Goal: Task Accomplishment & Management: Manage account settings

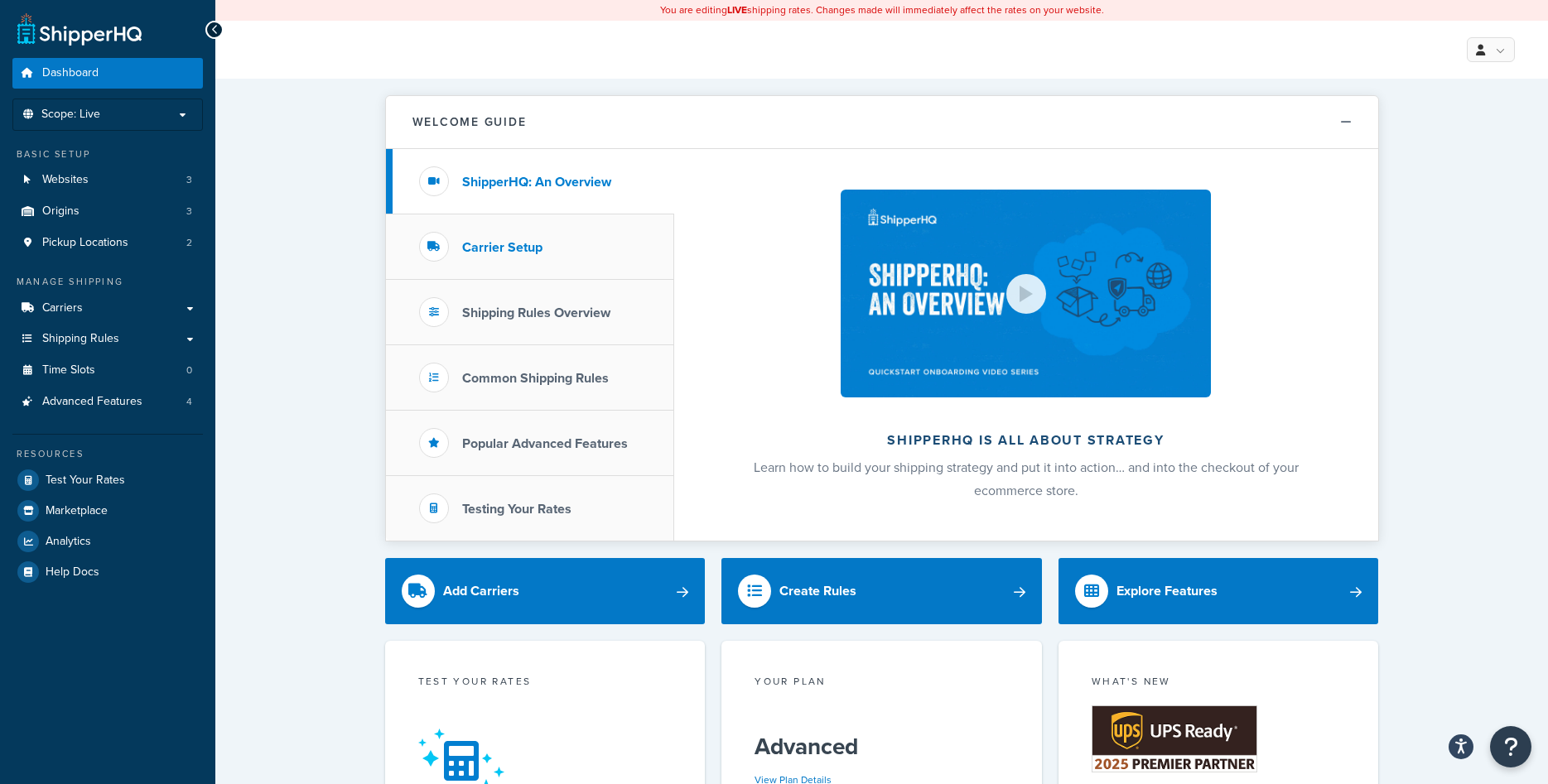
click at [500, 254] on h3 "Carrier Setup" at bounding box center [502, 247] width 80 height 15
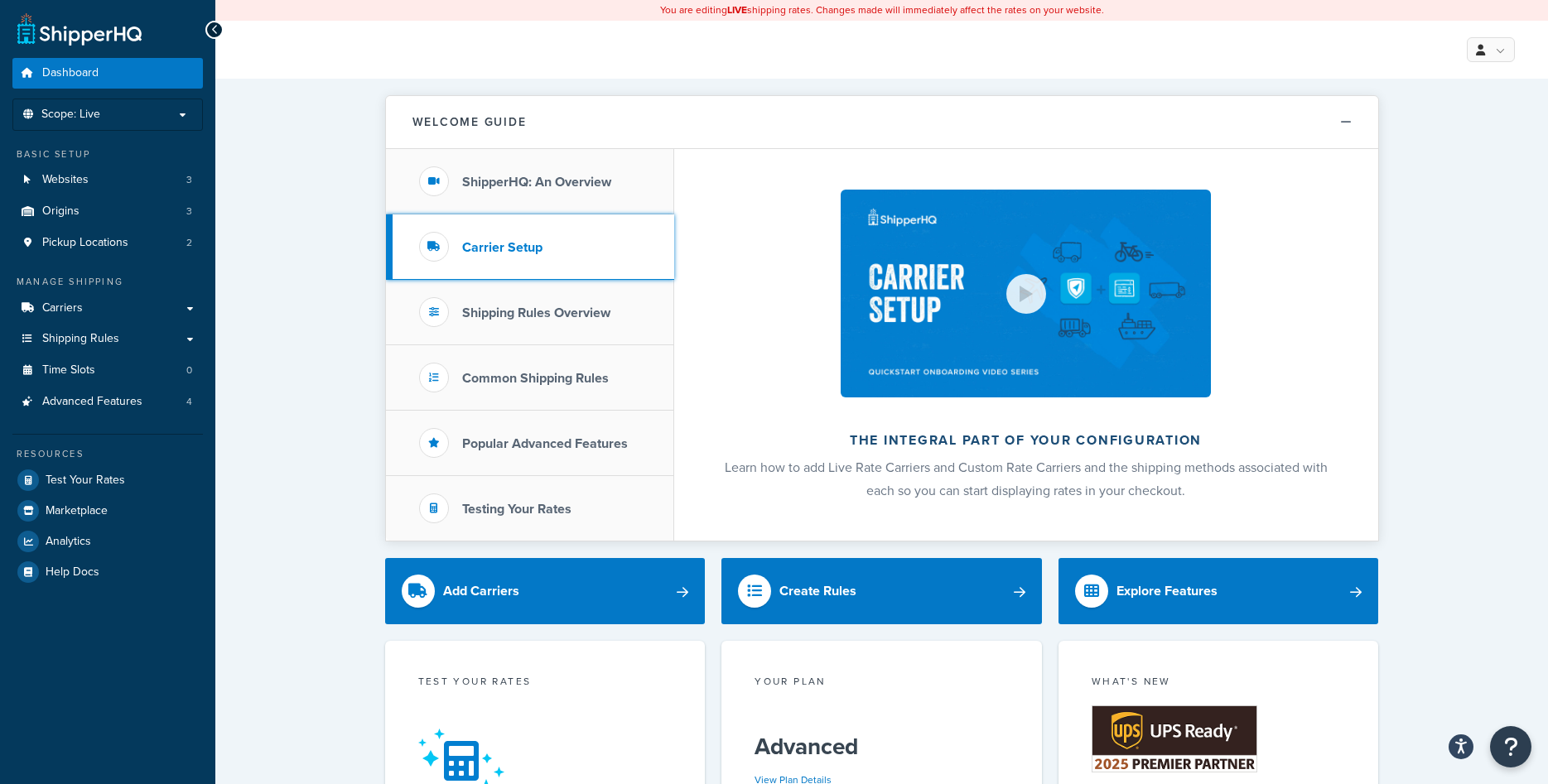
click at [443, 242] on div at bounding box center [434, 247] width 29 height 29
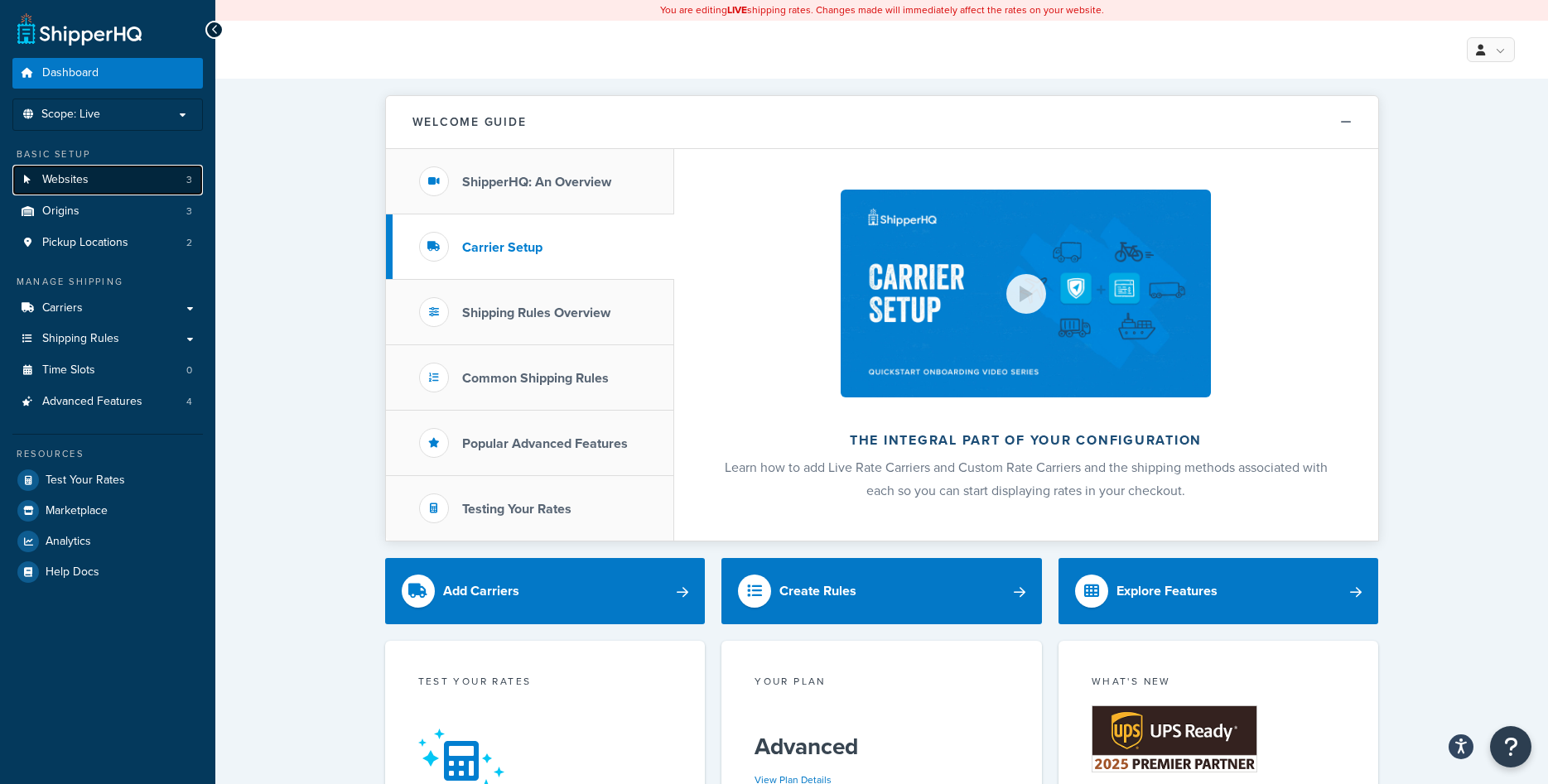
click at [60, 185] on span "Websites" at bounding box center [65, 180] width 46 height 14
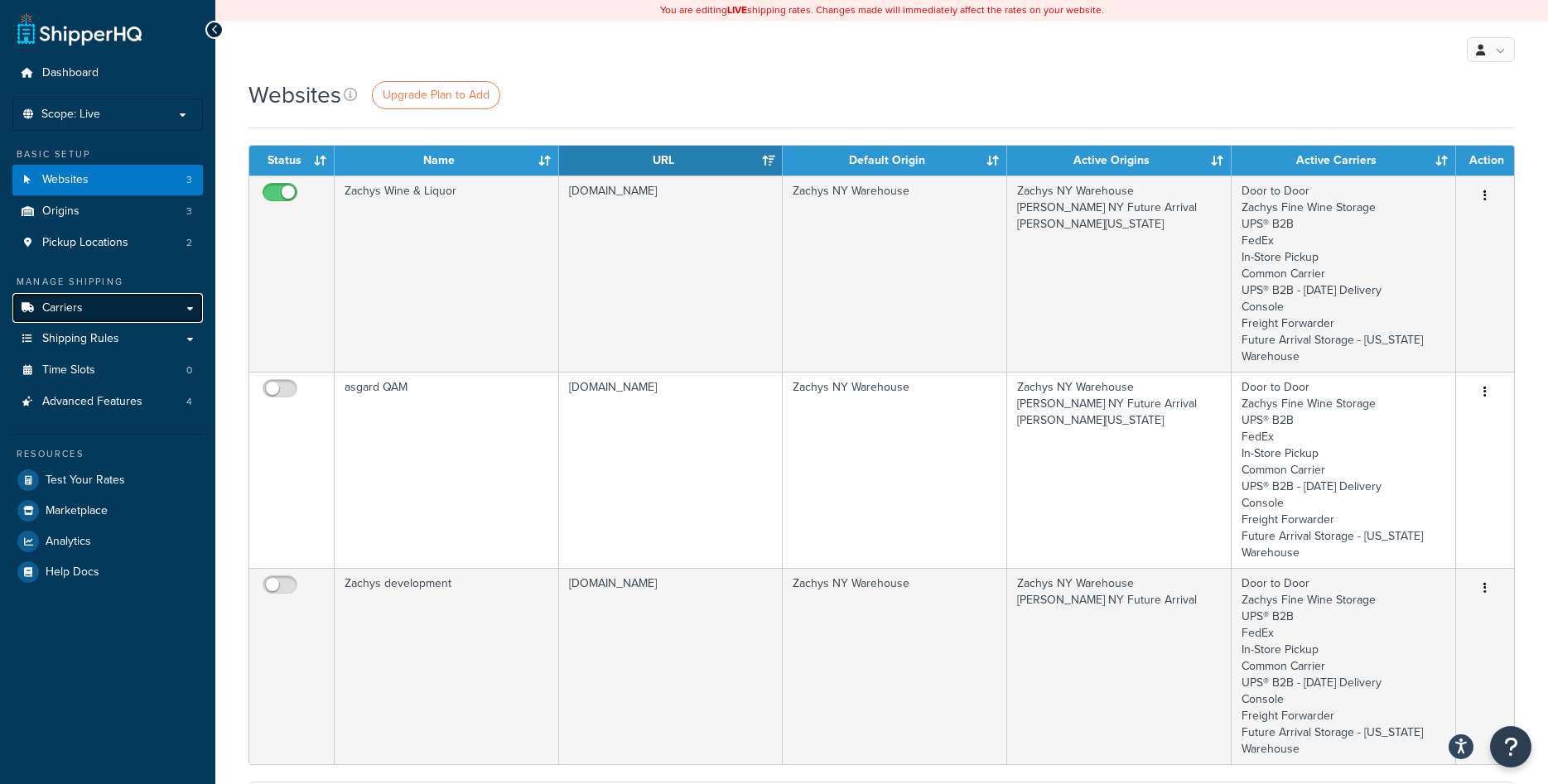
click at [99, 313] on link "Carriers" at bounding box center [108, 307] width 191 height 30
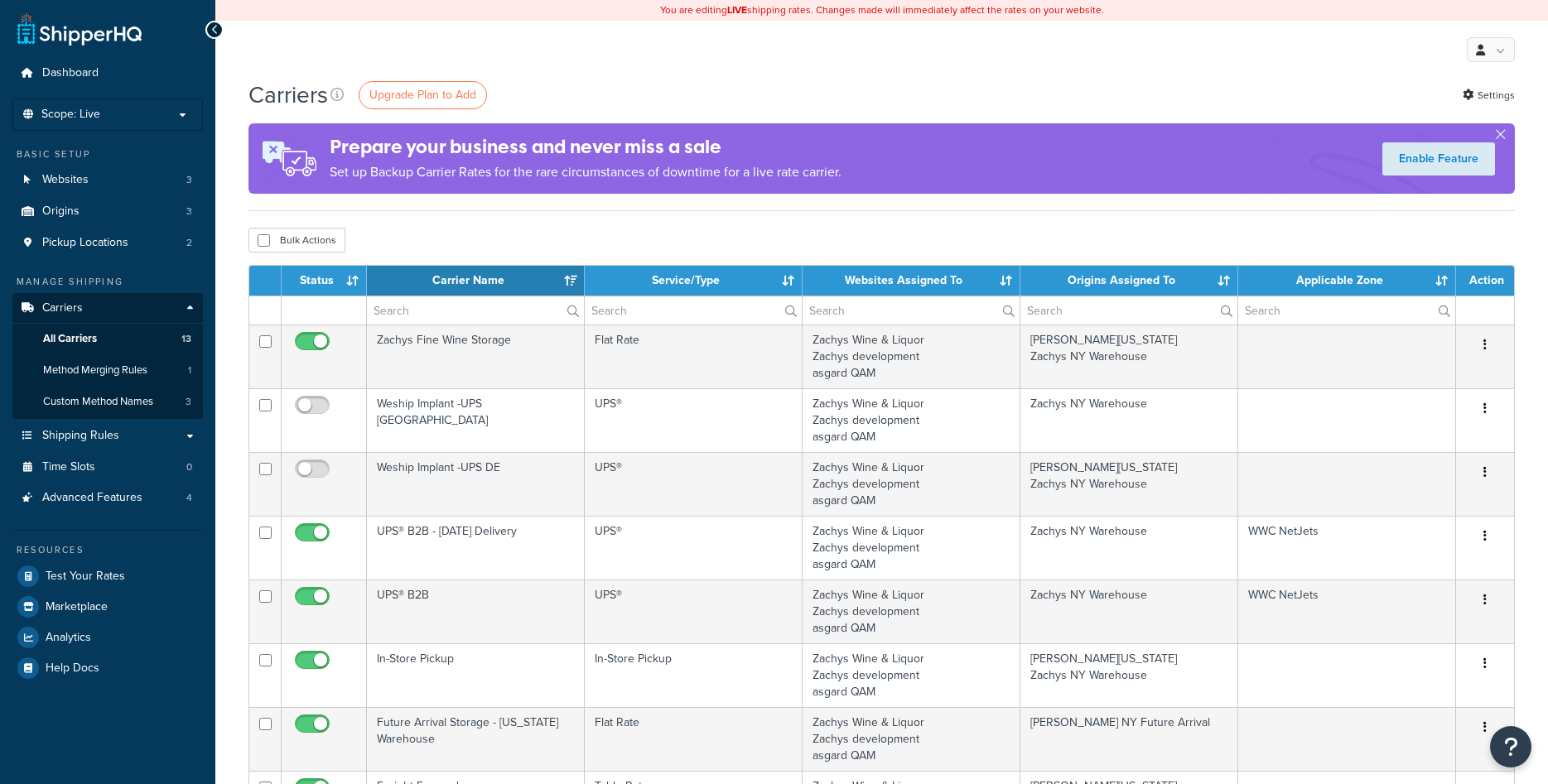
select select "15"
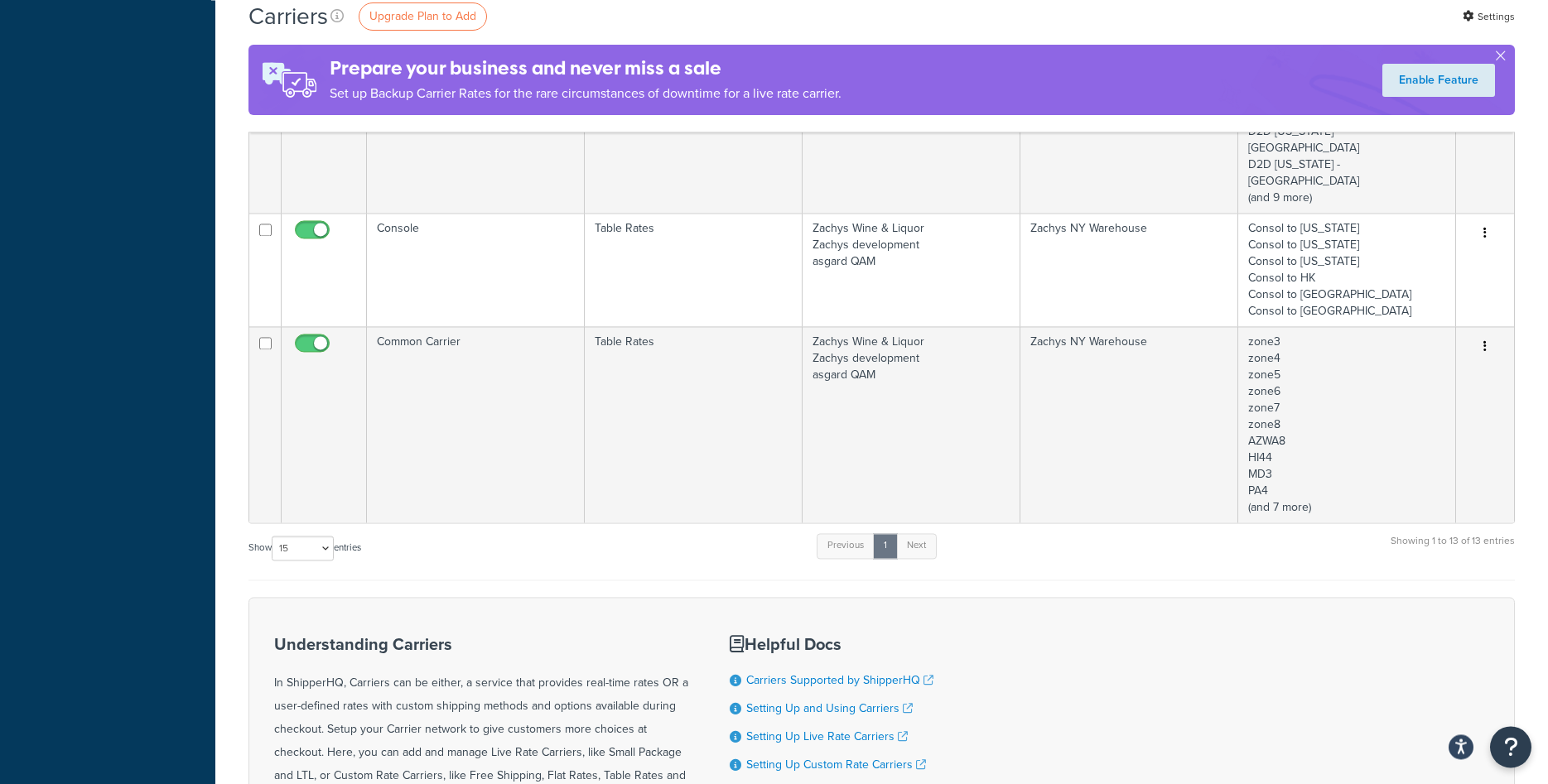
scroll to position [1013, 0]
click at [915, 531] on link "Next" at bounding box center [915, 543] width 40 height 24
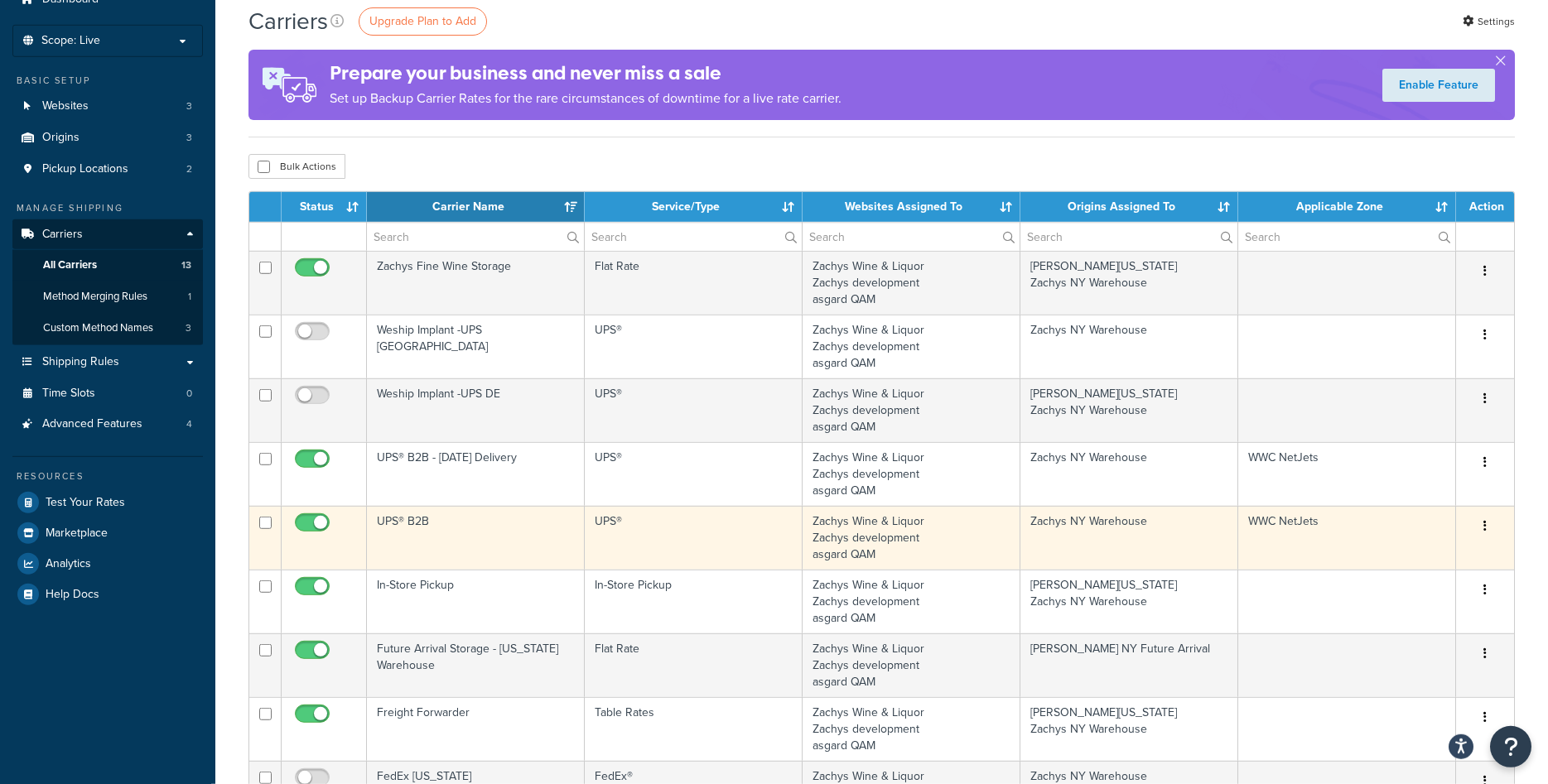
scroll to position [0, 0]
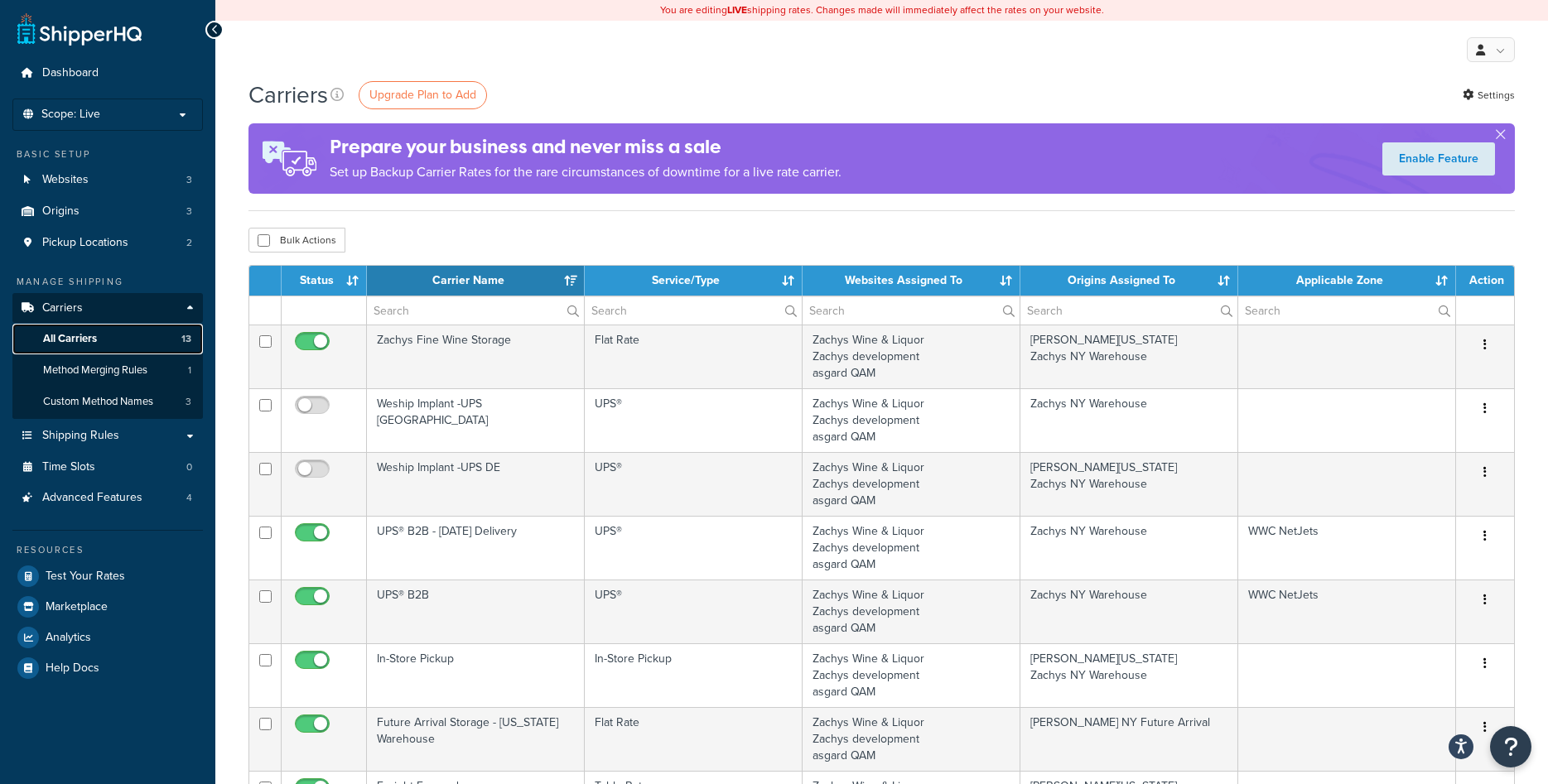
click at [77, 330] on link "All Carriers 13" at bounding box center [108, 339] width 191 height 30
select select "15"
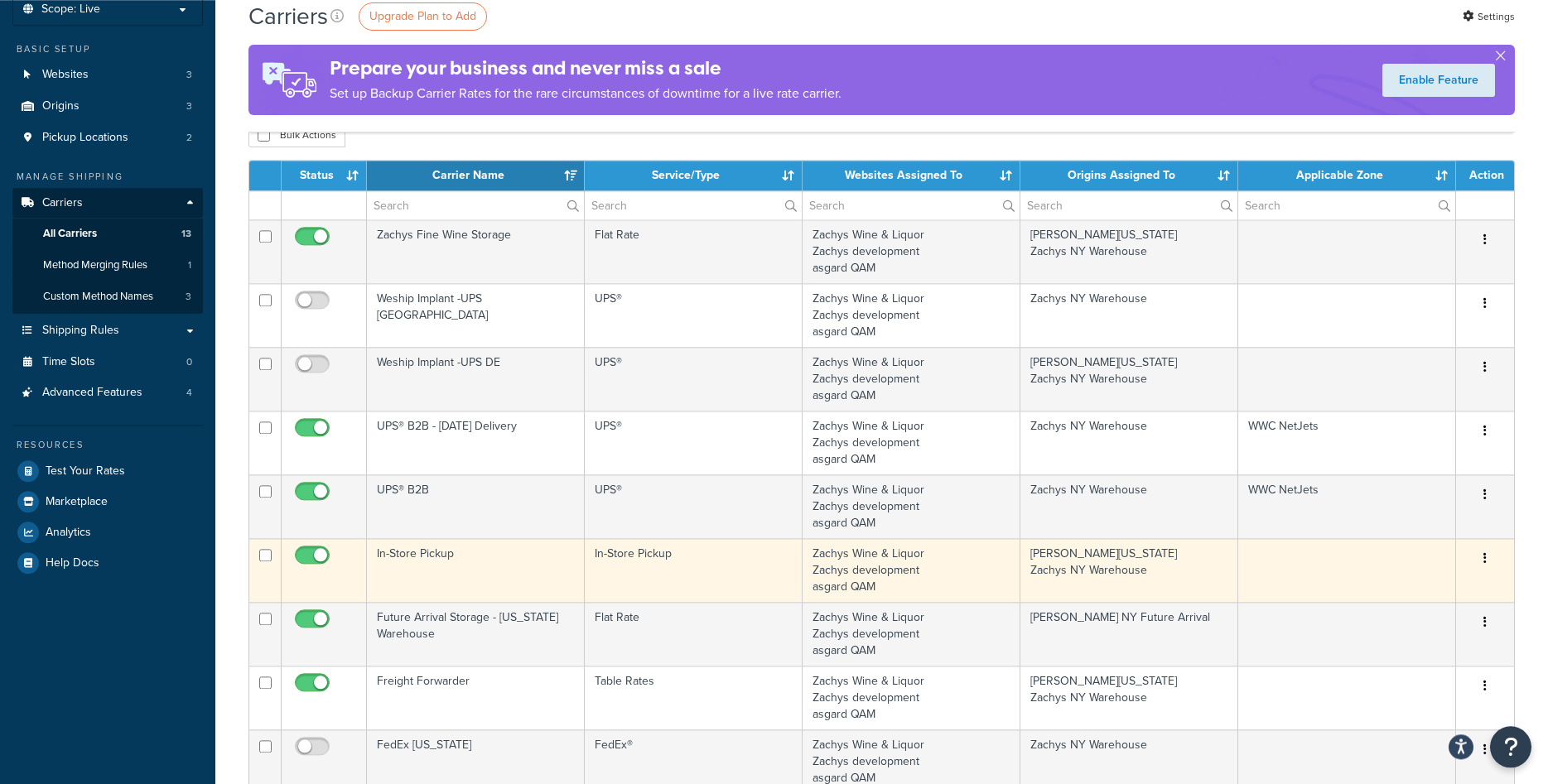
scroll to position [84, 0]
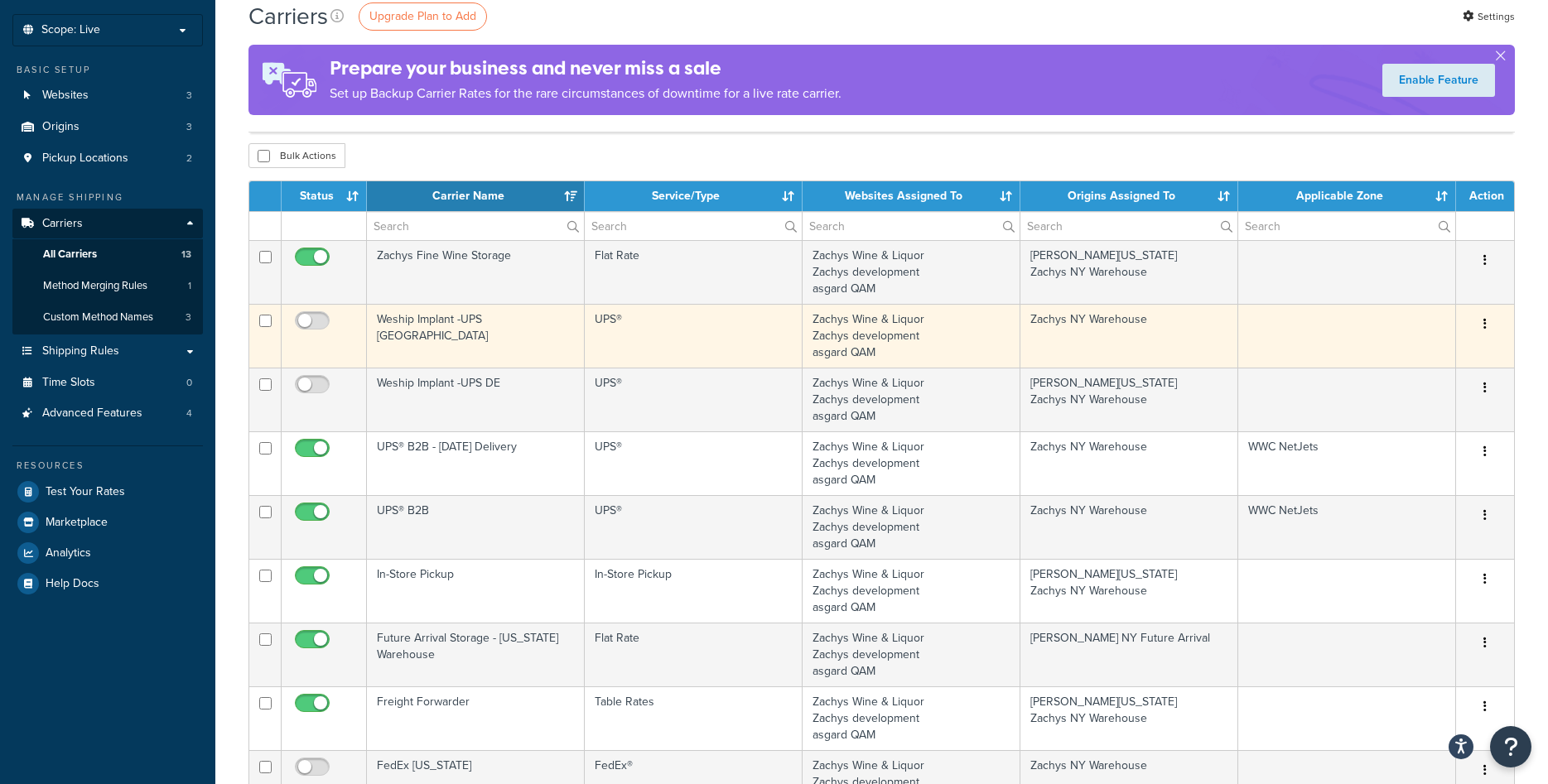
click at [1487, 324] on button "button" at bounding box center [1485, 324] width 23 height 26
click at [1421, 352] on link "Edit" at bounding box center [1418, 357] width 131 height 34
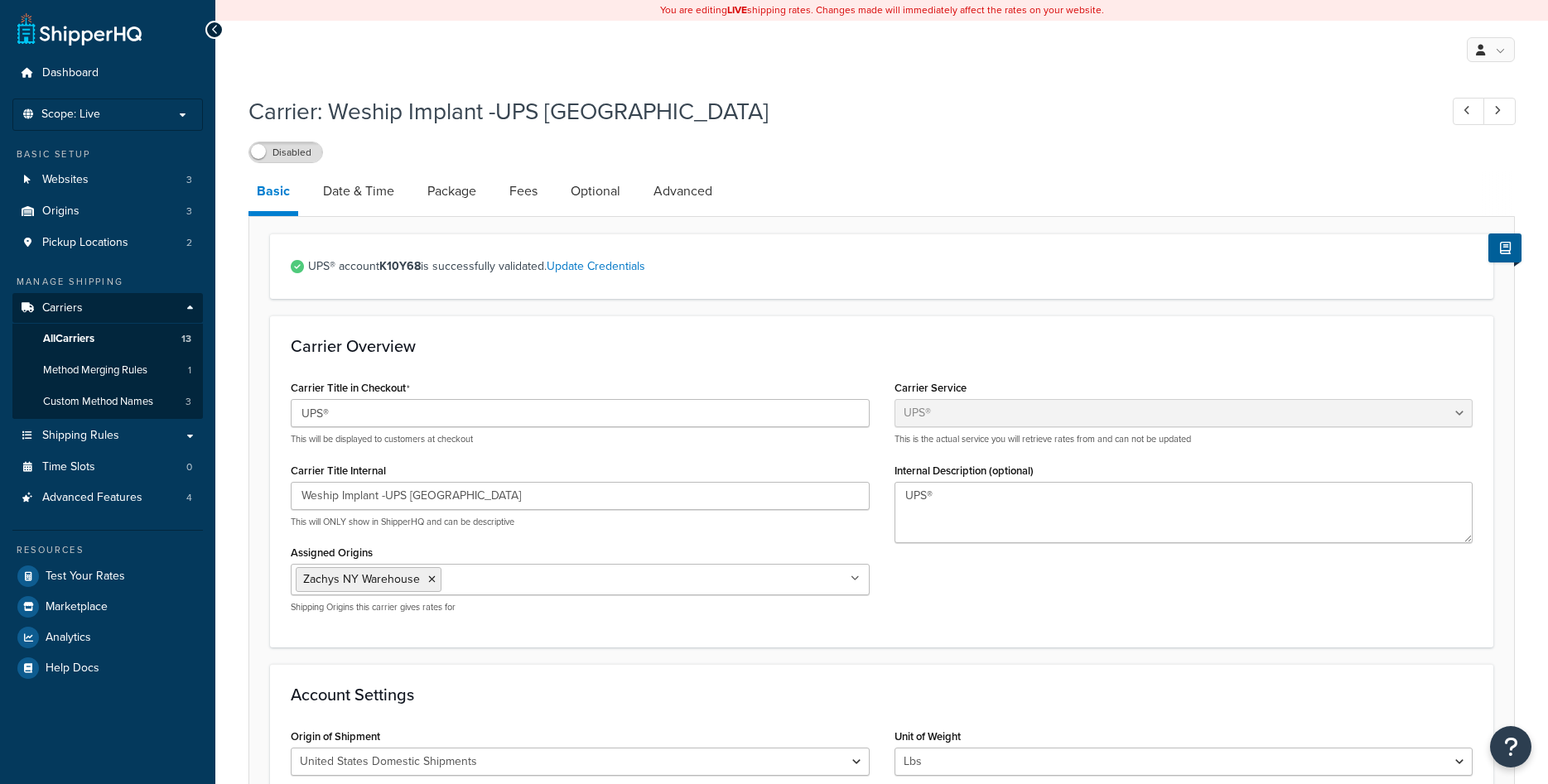
select select "ups"
click at [70, 205] on span "Origins" at bounding box center [61, 211] width 37 height 14
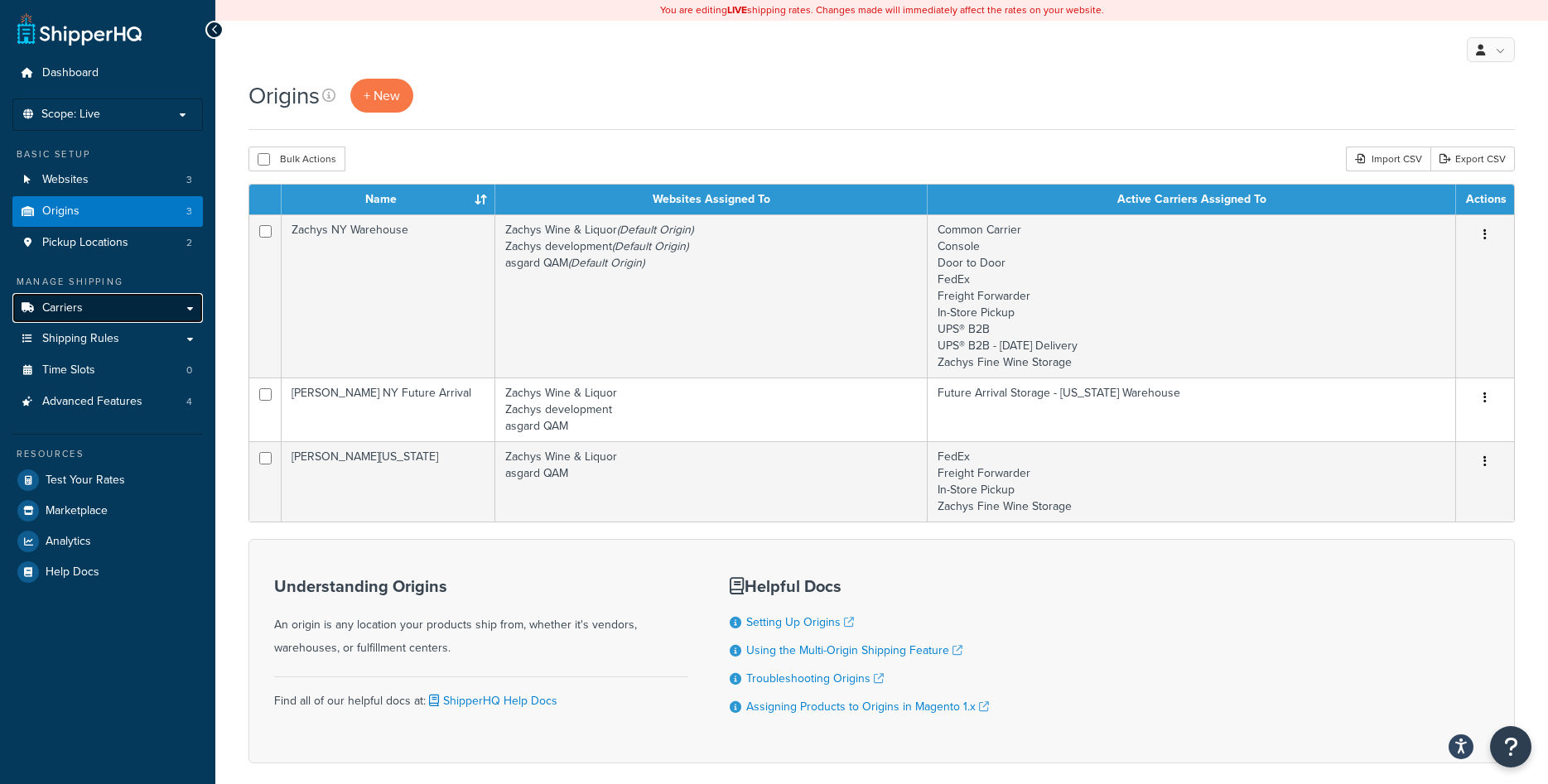
click at [83, 300] on link "Carriers" at bounding box center [108, 307] width 191 height 30
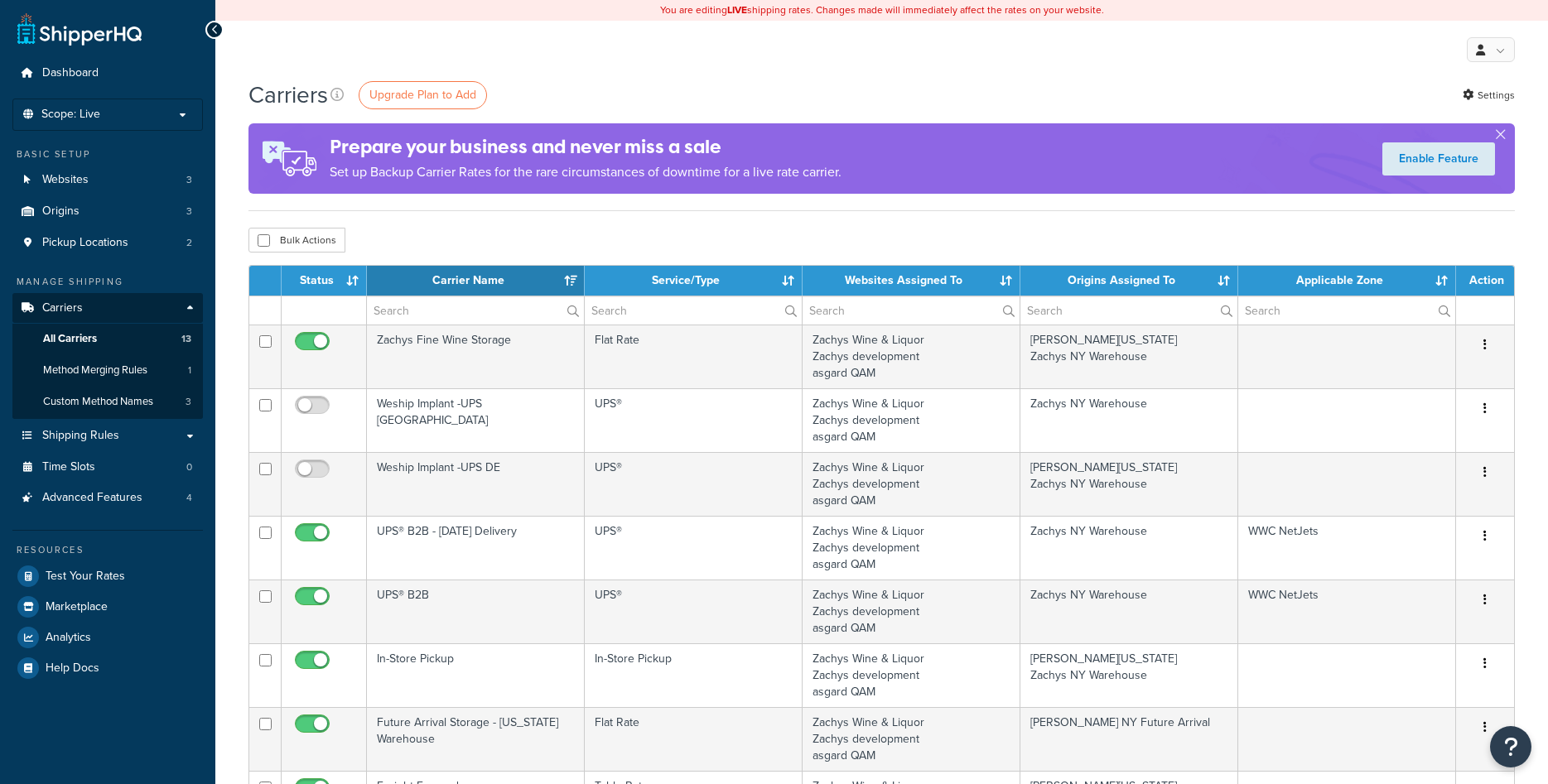
select select "15"
click at [1502, 136] on button "button" at bounding box center [1500, 138] width 4 height 4
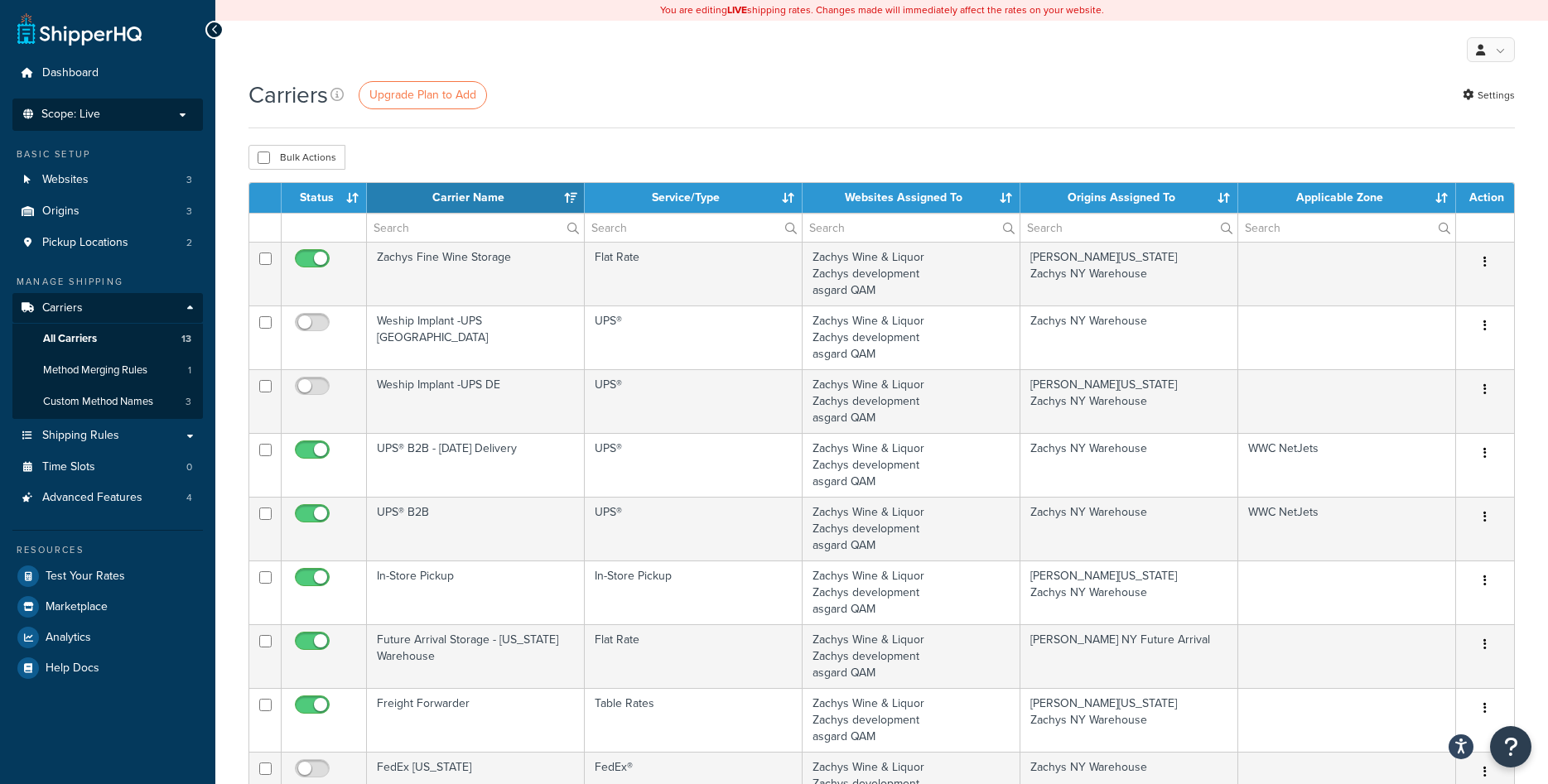
click at [78, 110] on span "Scope: Live" at bounding box center [70, 115] width 59 height 14
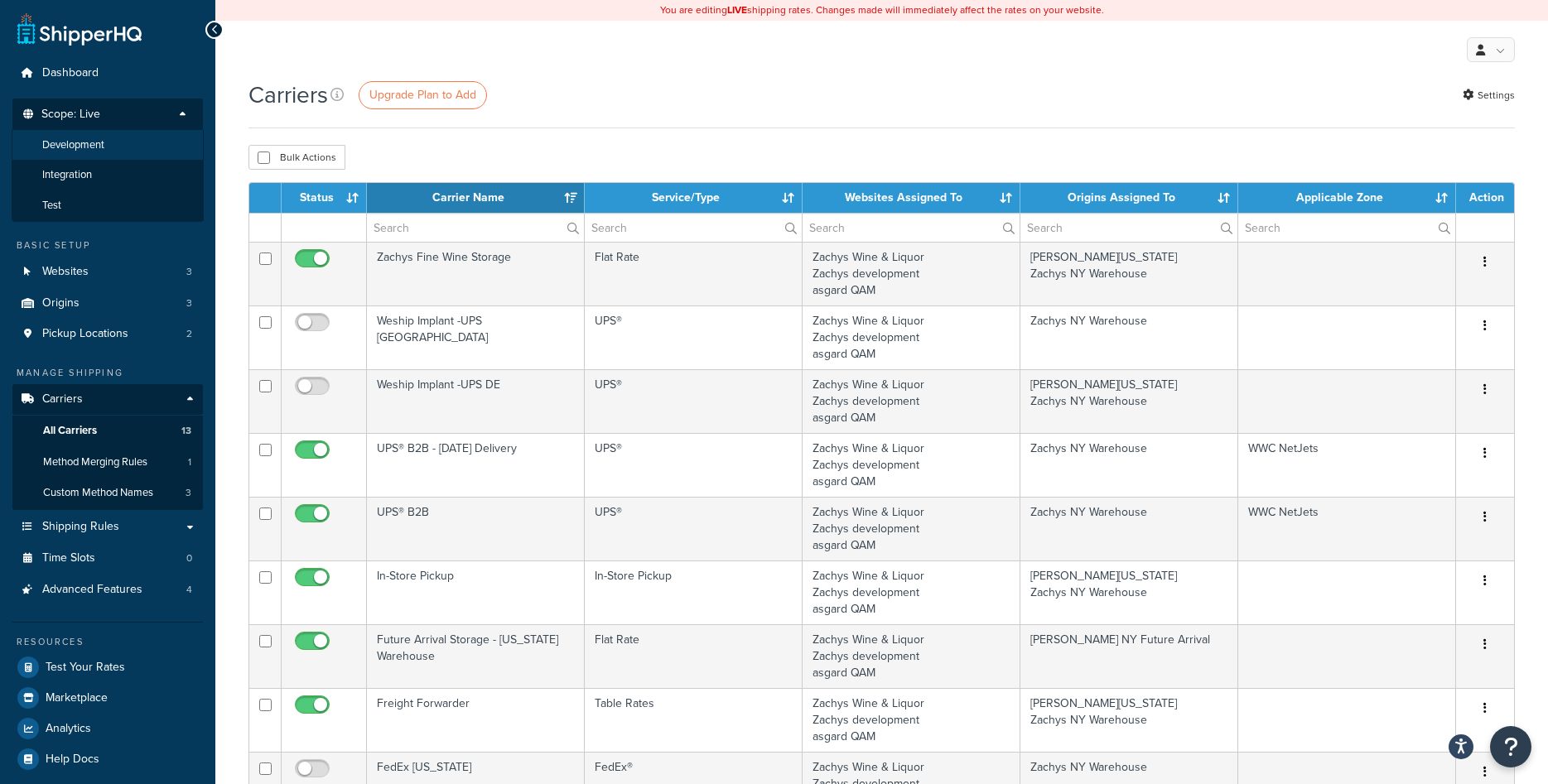
click at [105, 146] on span "Development" at bounding box center [72, 145] width 62 height 14
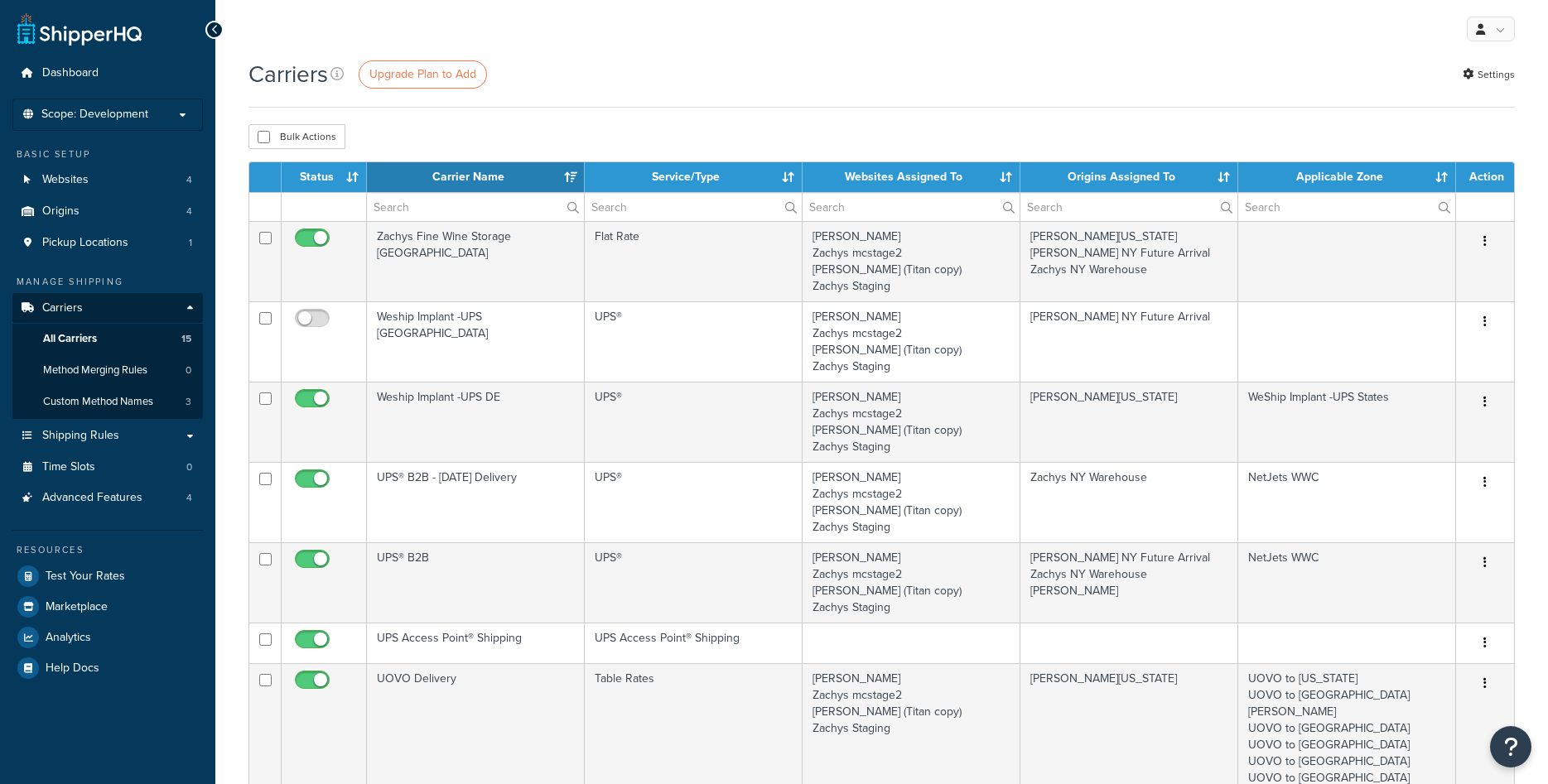
select select "15"
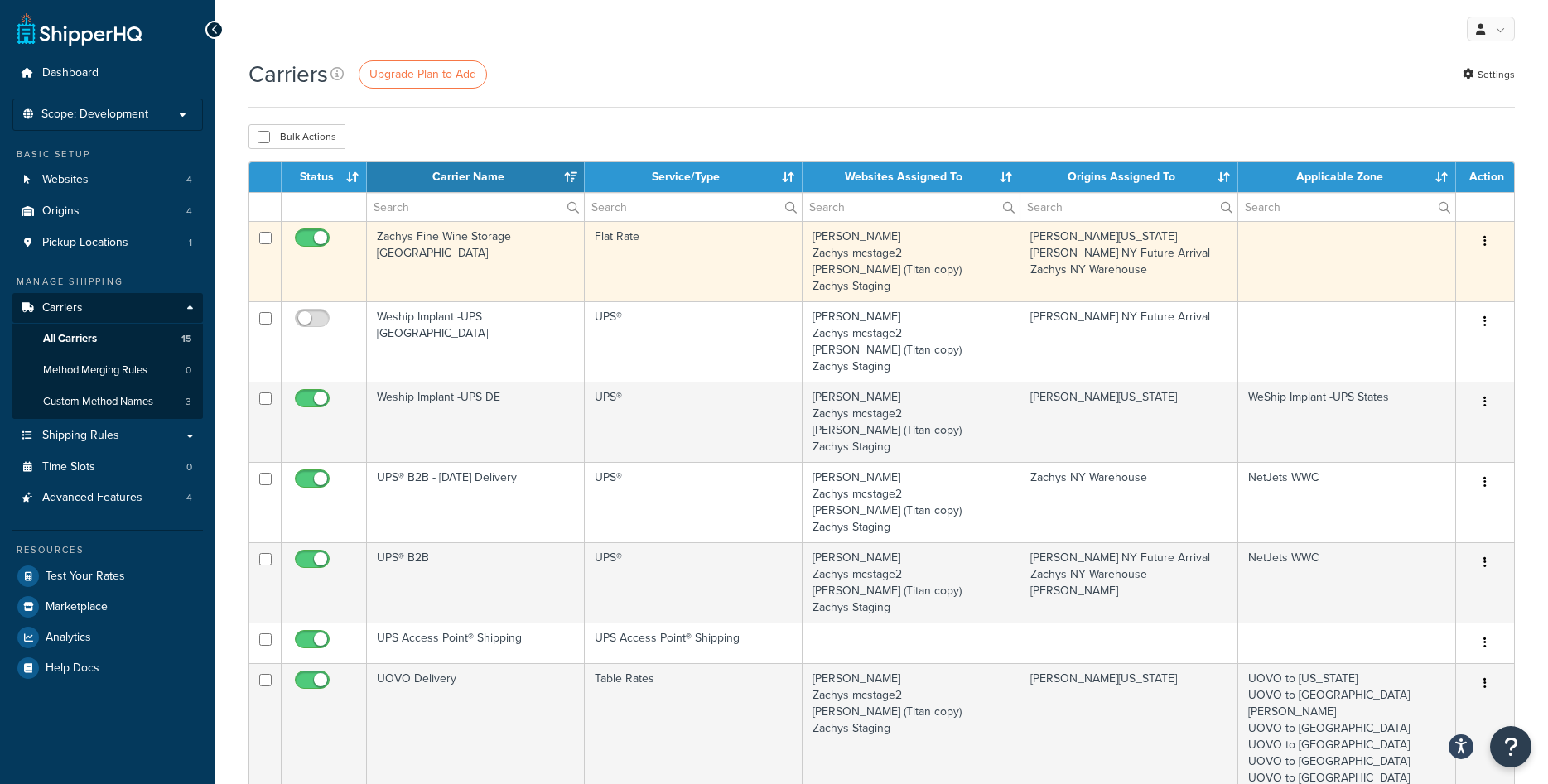
click at [1481, 242] on button "button" at bounding box center [1485, 241] width 23 height 26
click at [1408, 271] on link "Edit" at bounding box center [1418, 275] width 131 height 34
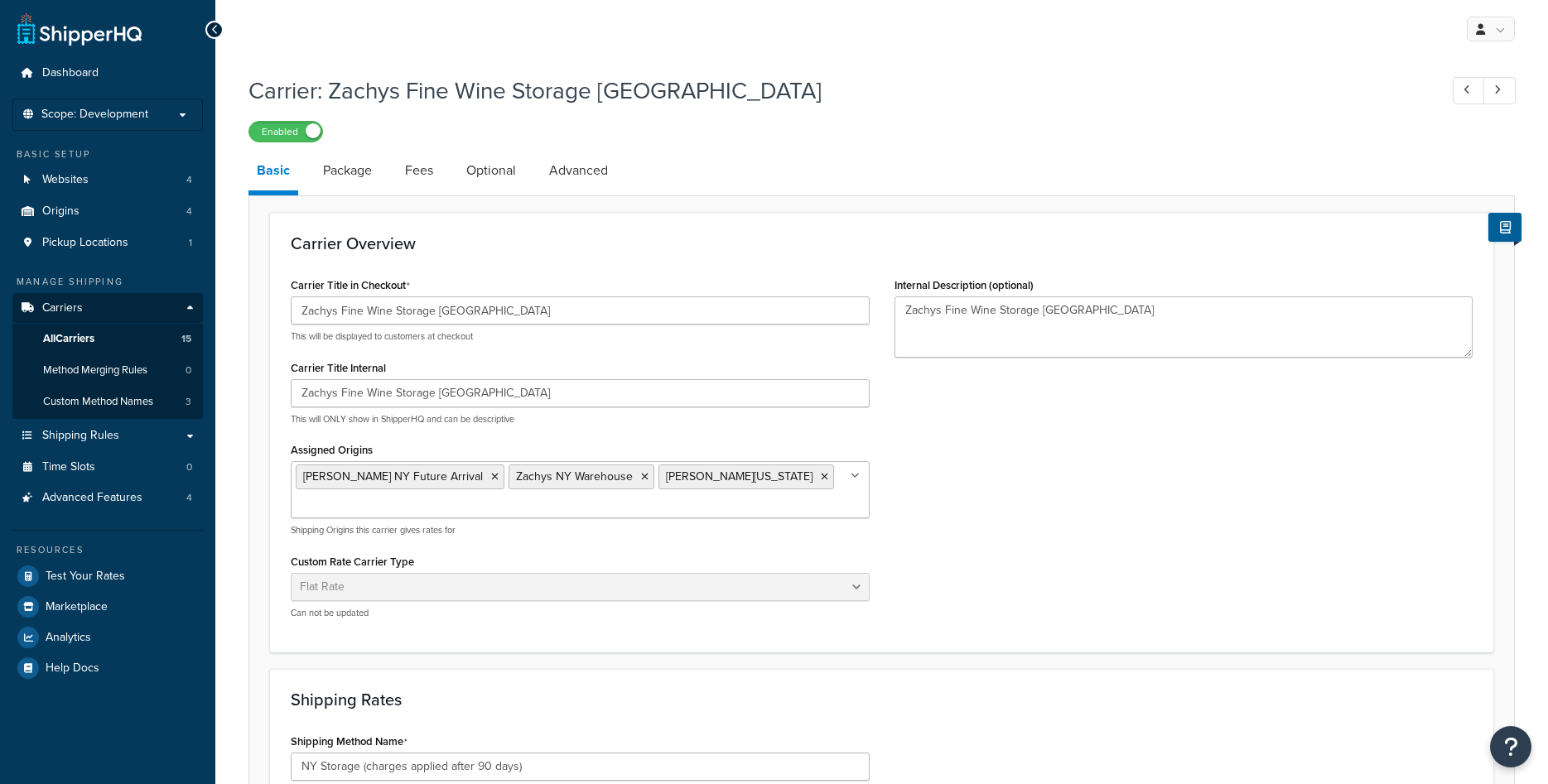
select select "flat"
click at [215, 30] on icon at bounding box center [215, 30] width 8 height 12
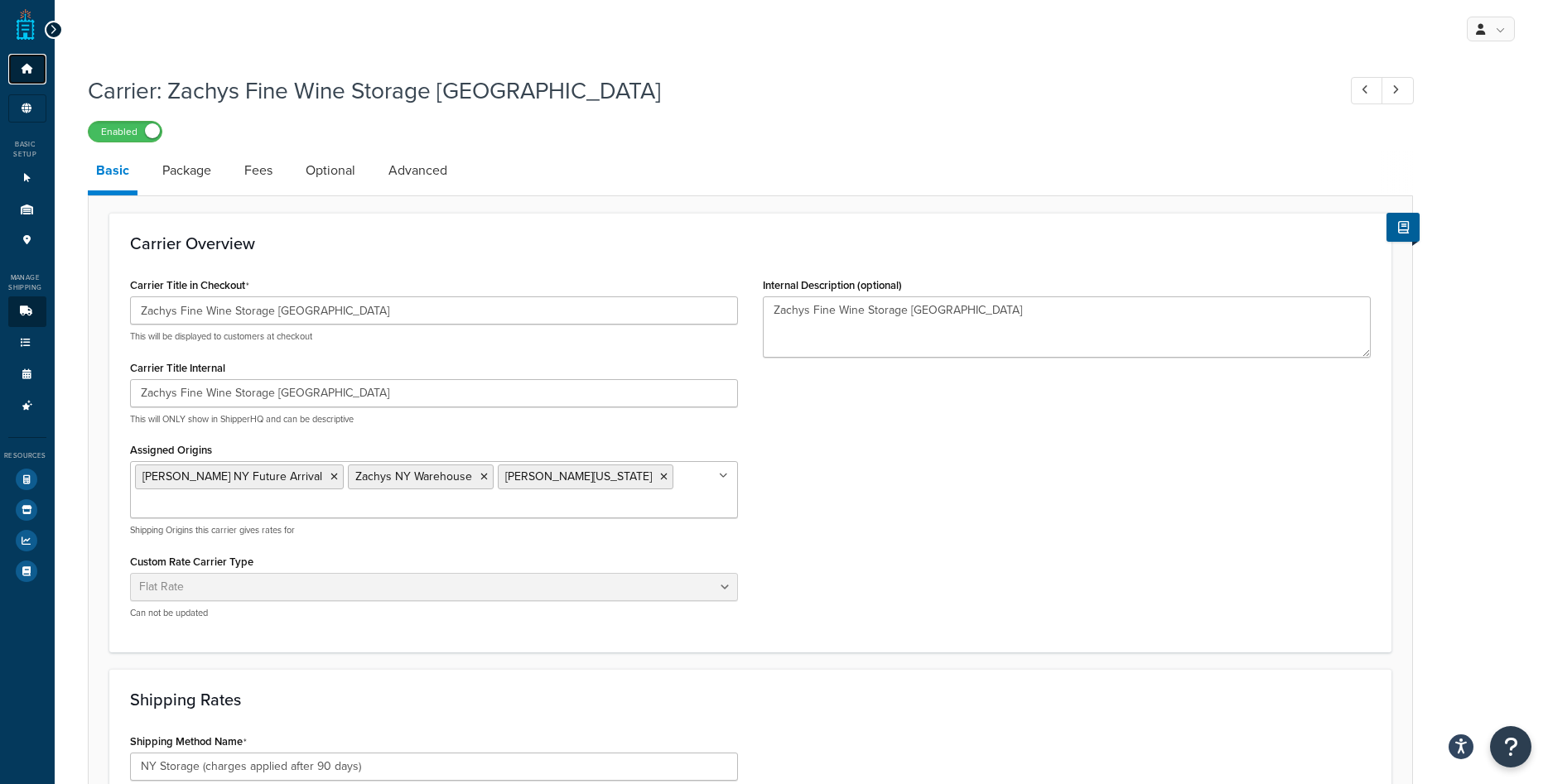
click at [28, 68] on icon at bounding box center [26, 69] width 17 height 10
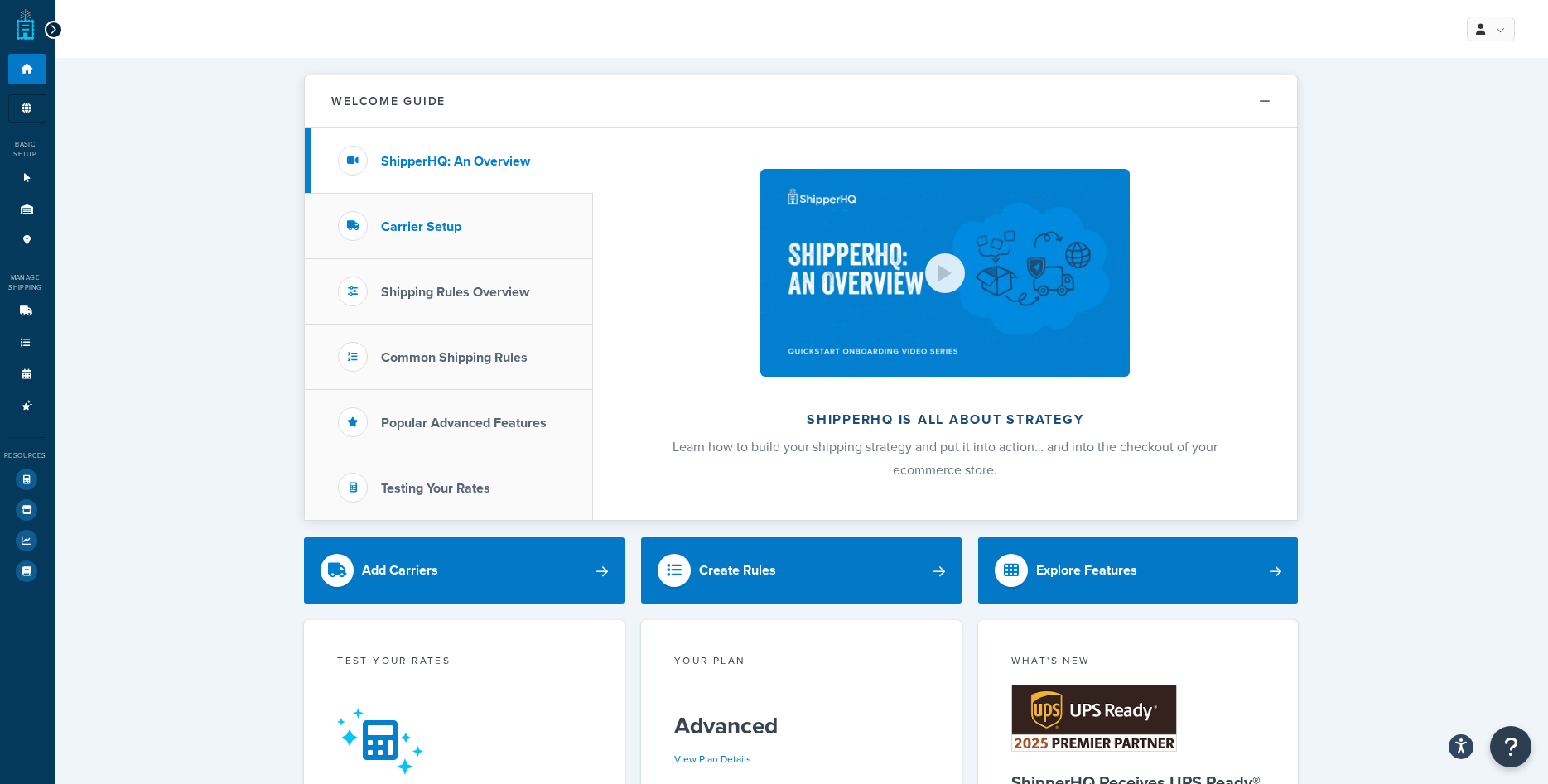
click at [464, 225] on li "Carrier Setup" at bounding box center [448, 226] width 288 height 66
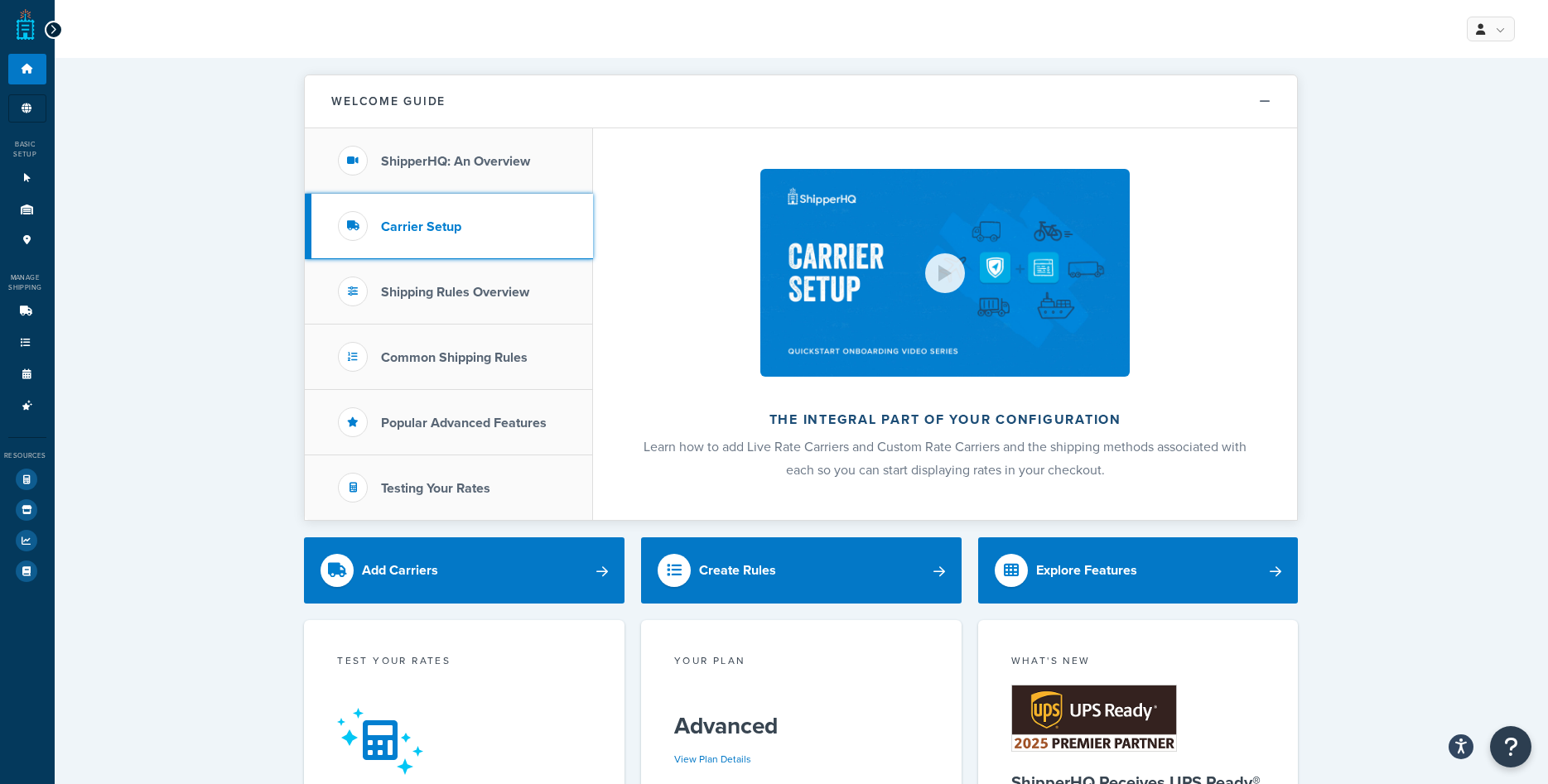
click at [381, 231] on h3 "Carrier Setup" at bounding box center [421, 226] width 80 height 15
click at [57, 29] on div at bounding box center [54, 29] width 19 height 19
click at [52, 29] on icon at bounding box center [54, 30] width 8 height 12
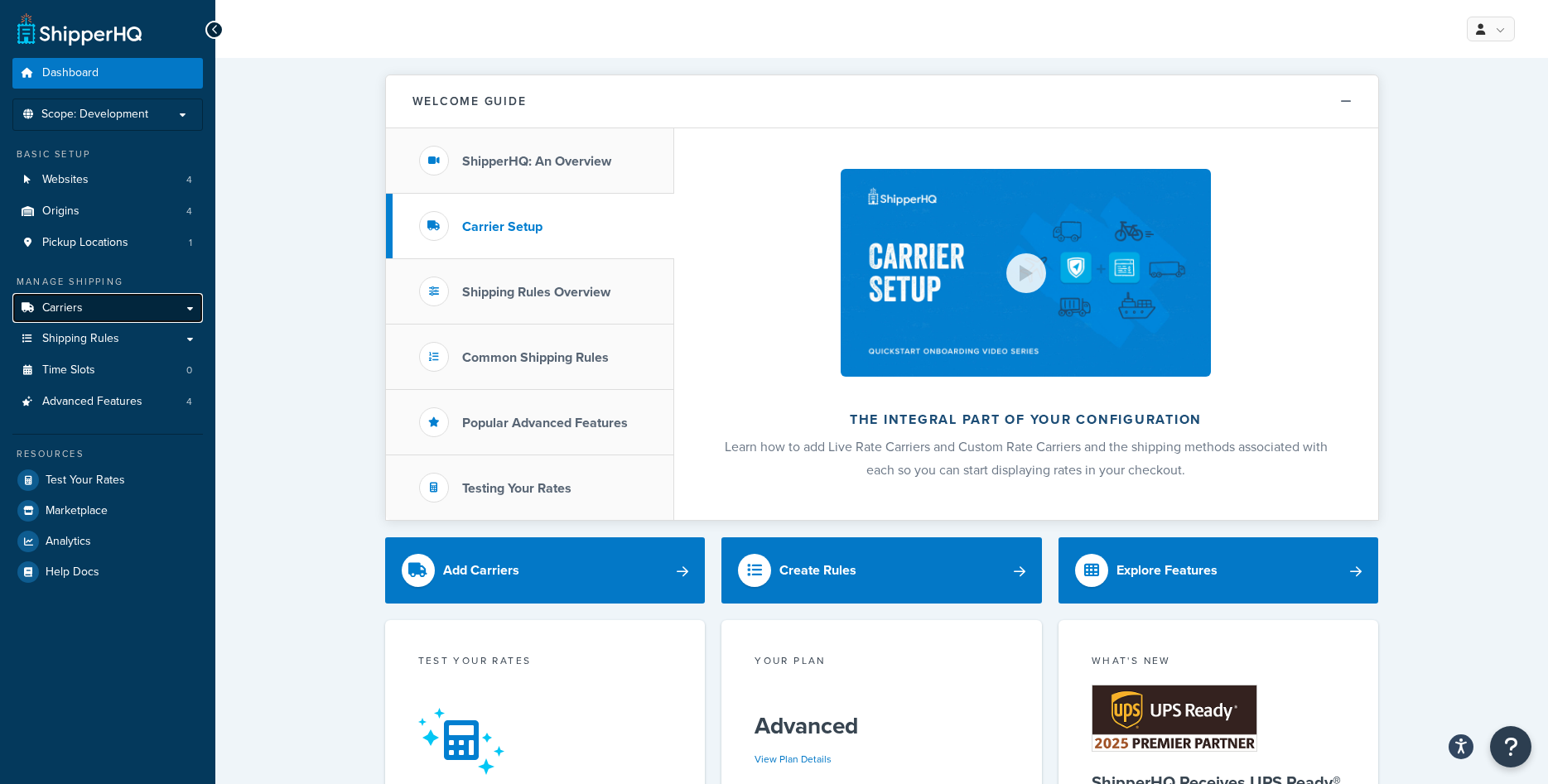
click at [77, 309] on span "Carriers" at bounding box center [62, 308] width 40 height 14
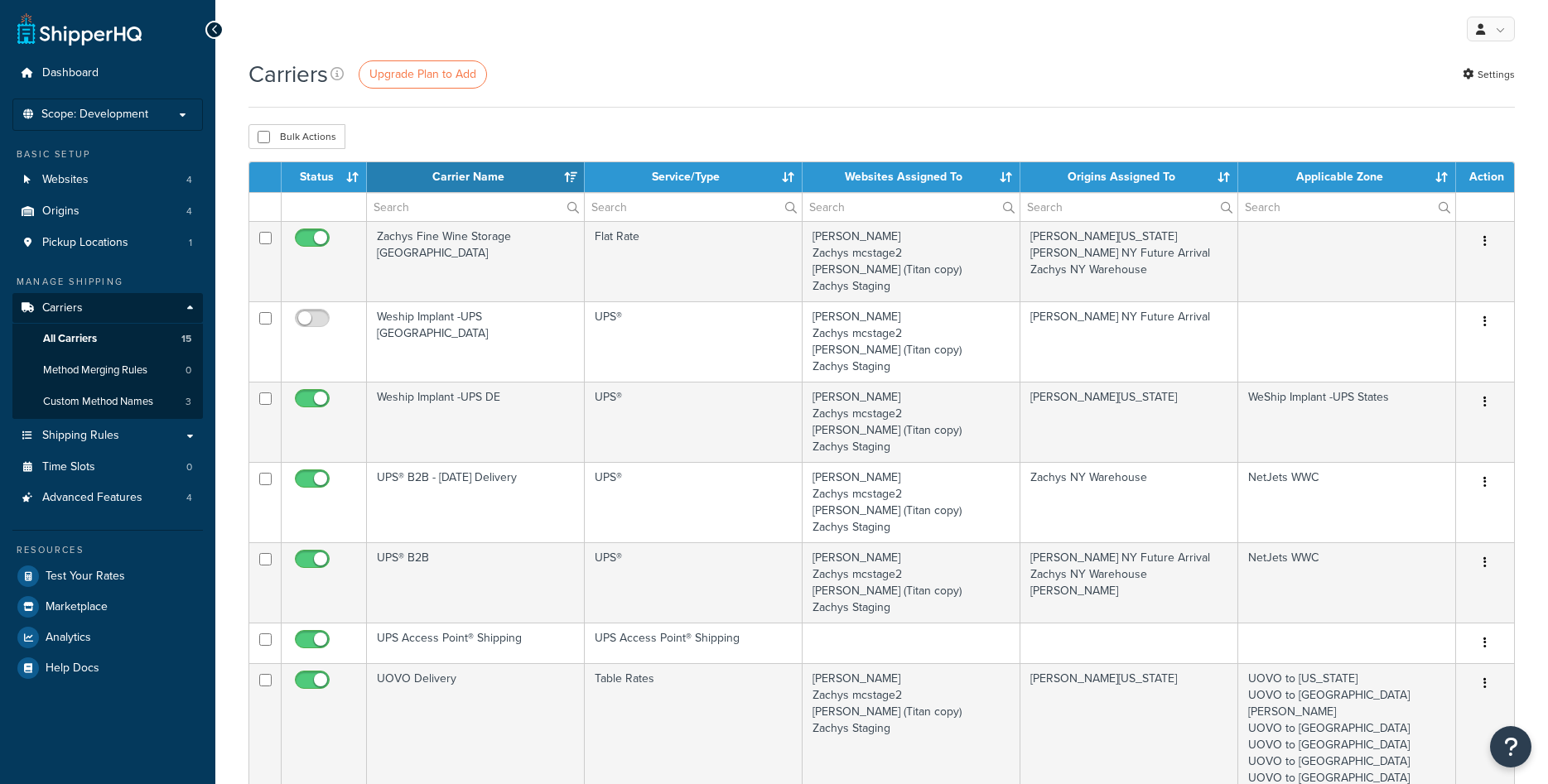
select select "15"
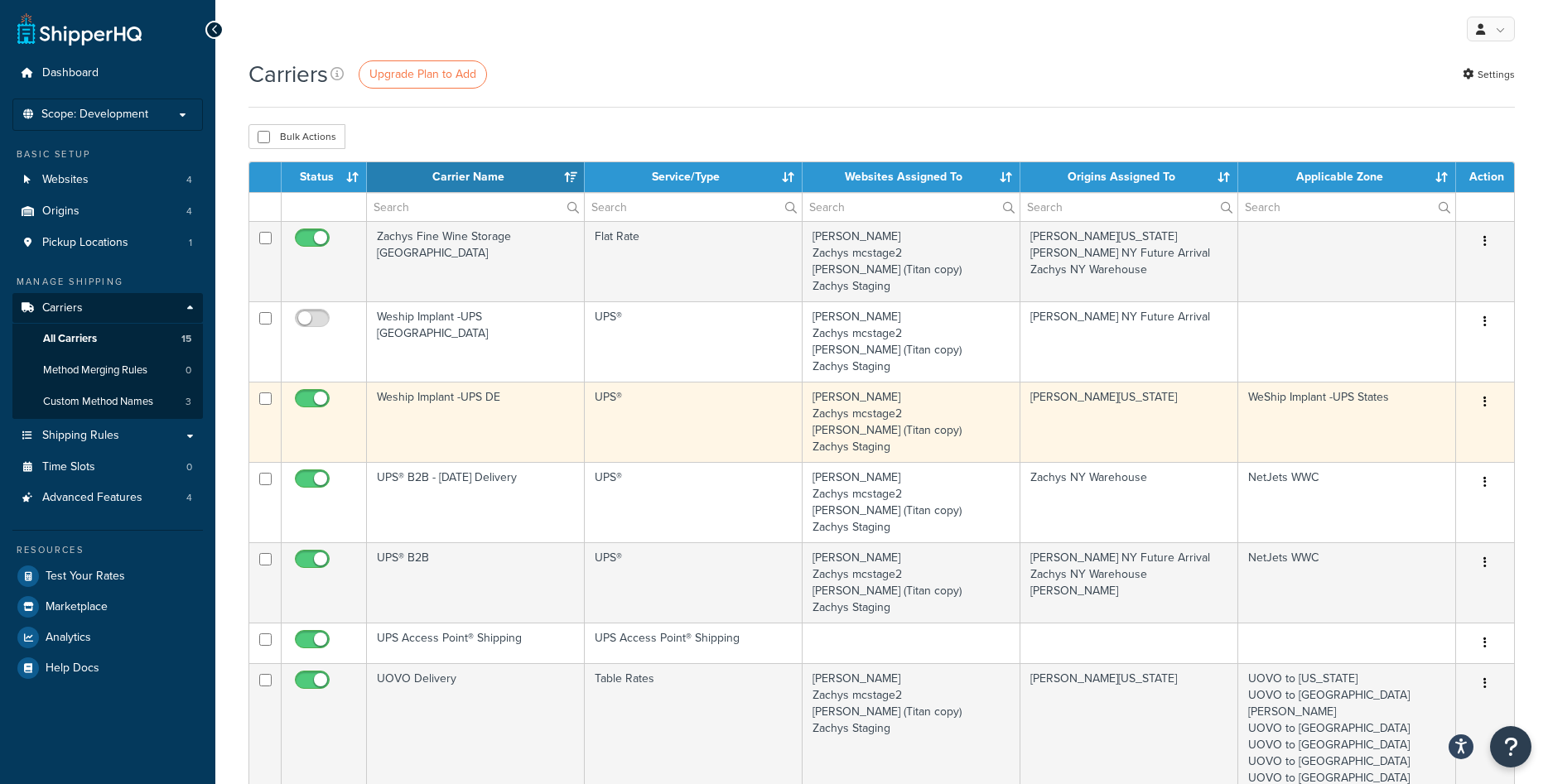
click at [1489, 403] on button "button" at bounding box center [1485, 402] width 23 height 26
click at [1409, 436] on link "Edit" at bounding box center [1418, 436] width 131 height 34
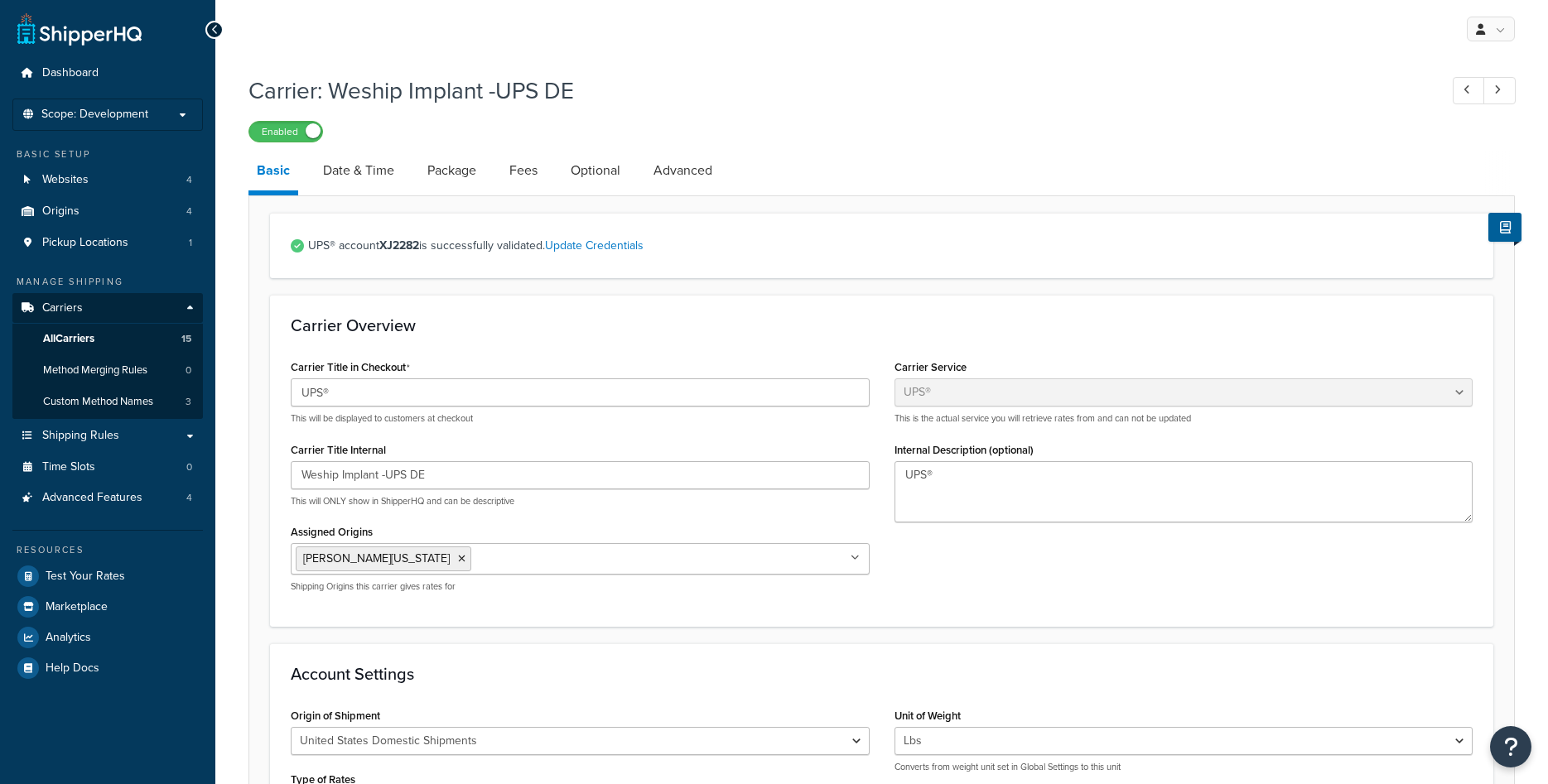
select select "ups"
click at [630, 247] on link "Update Credentials" at bounding box center [594, 246] width 99 height 18
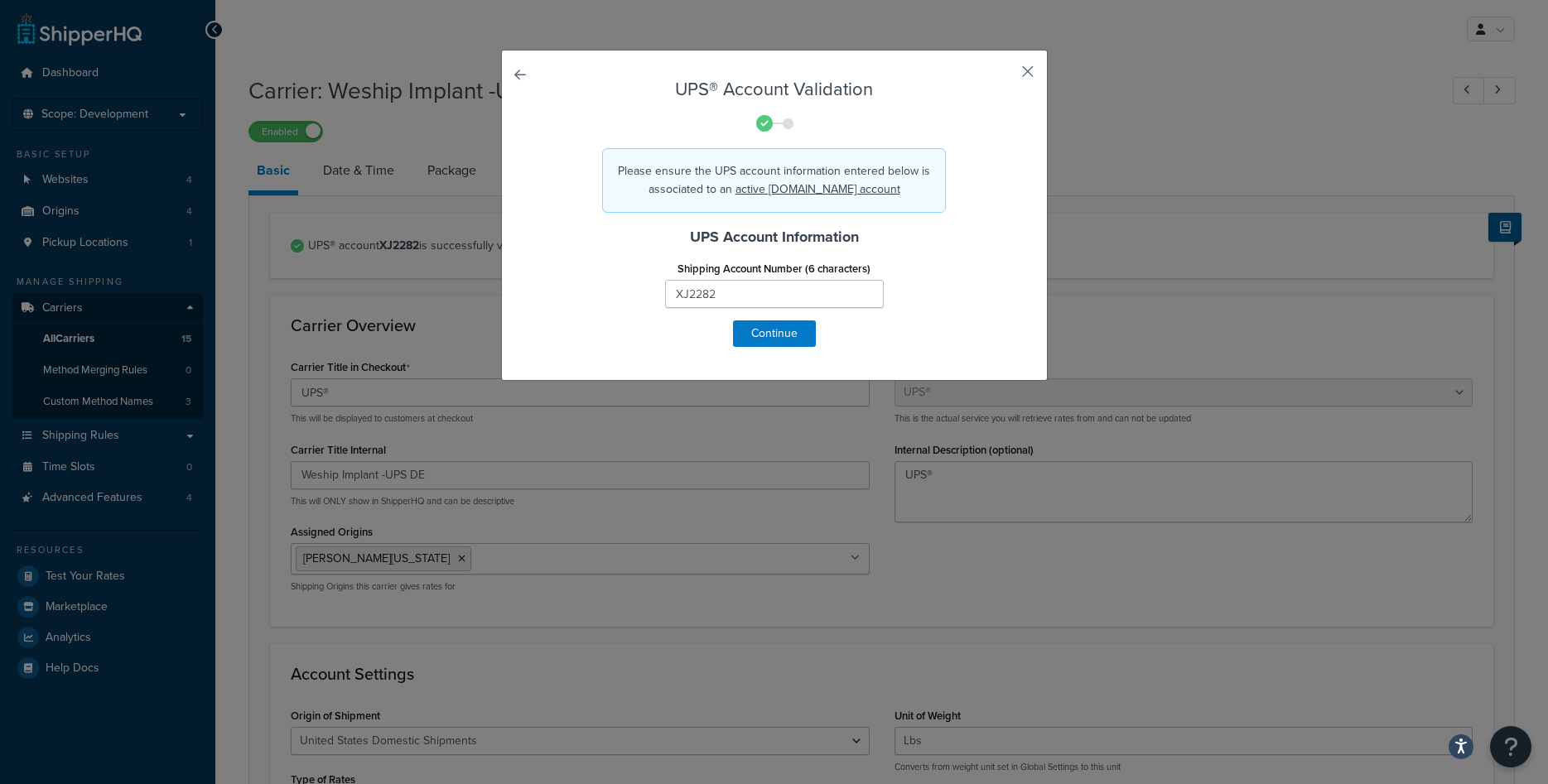
click at [1006, 75] on button "button" at bounding box center [1004, 77] width 4 height 4
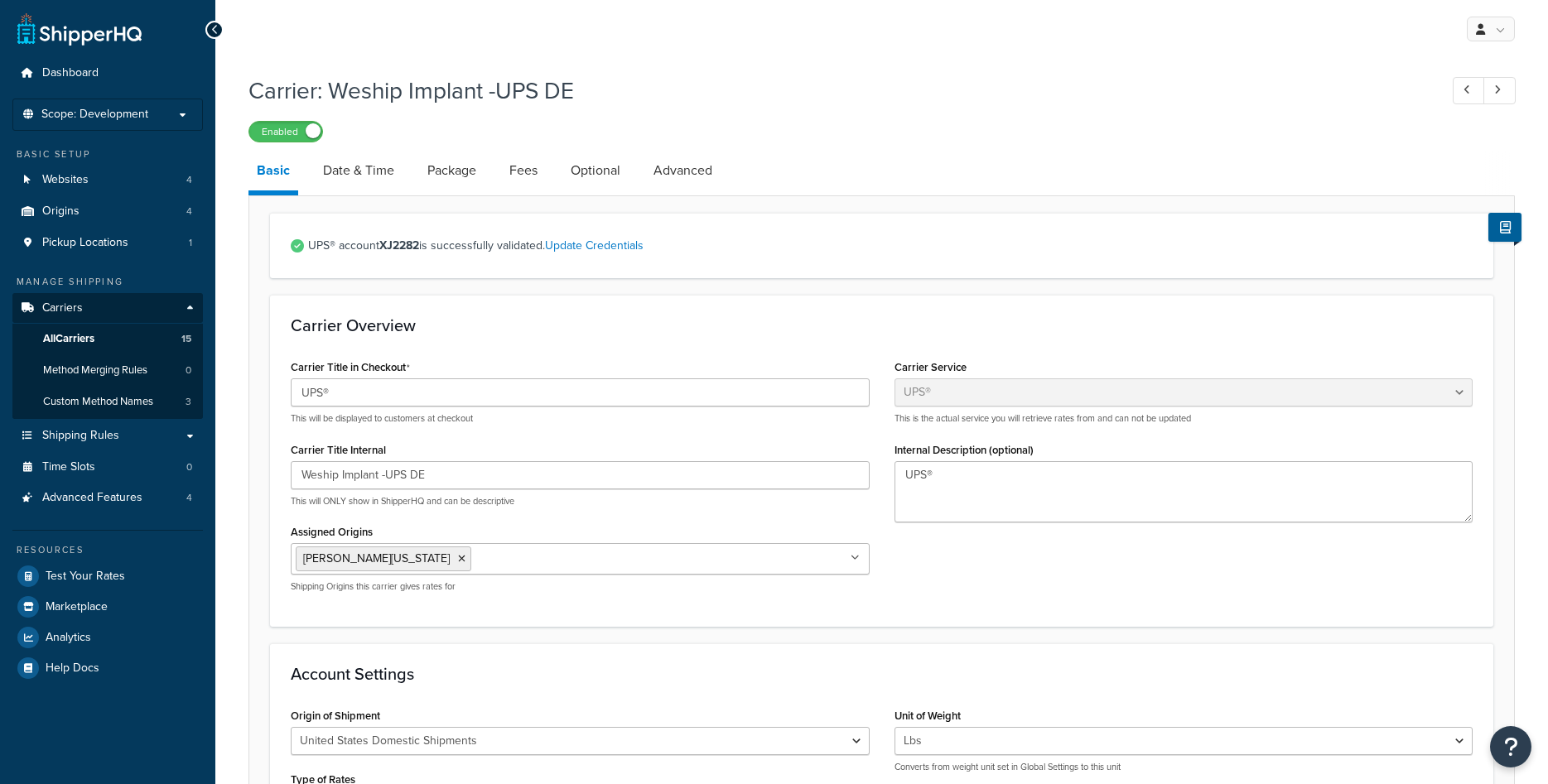
select select "ups"
click at [70, 340] on span "All Carriers" at bounding box center [69, 339] width 51 height 14
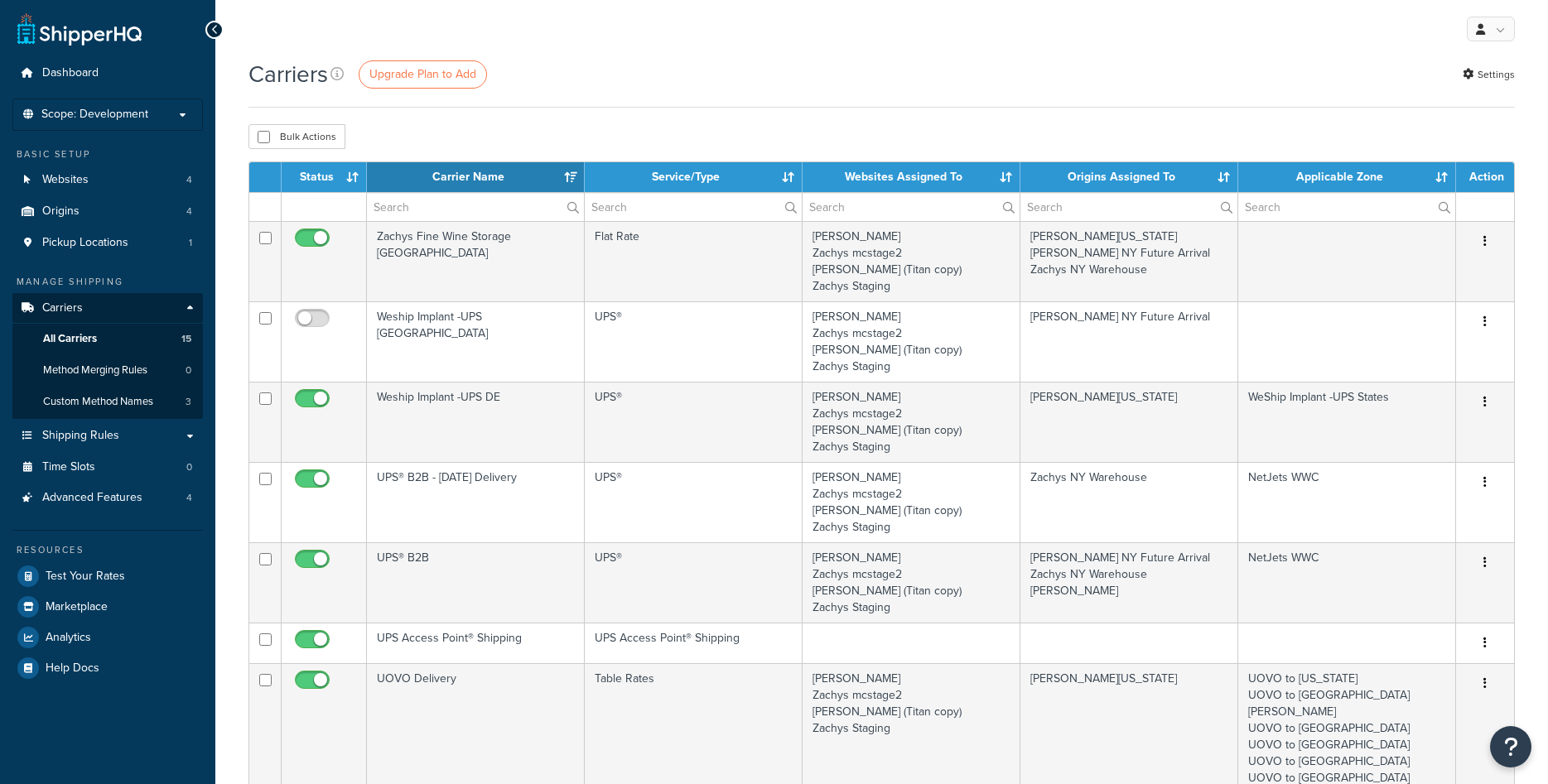
select select "15"
click at [118, 109] on span "Scope: Development" at bounding box center [94, 115] width 107 height 14
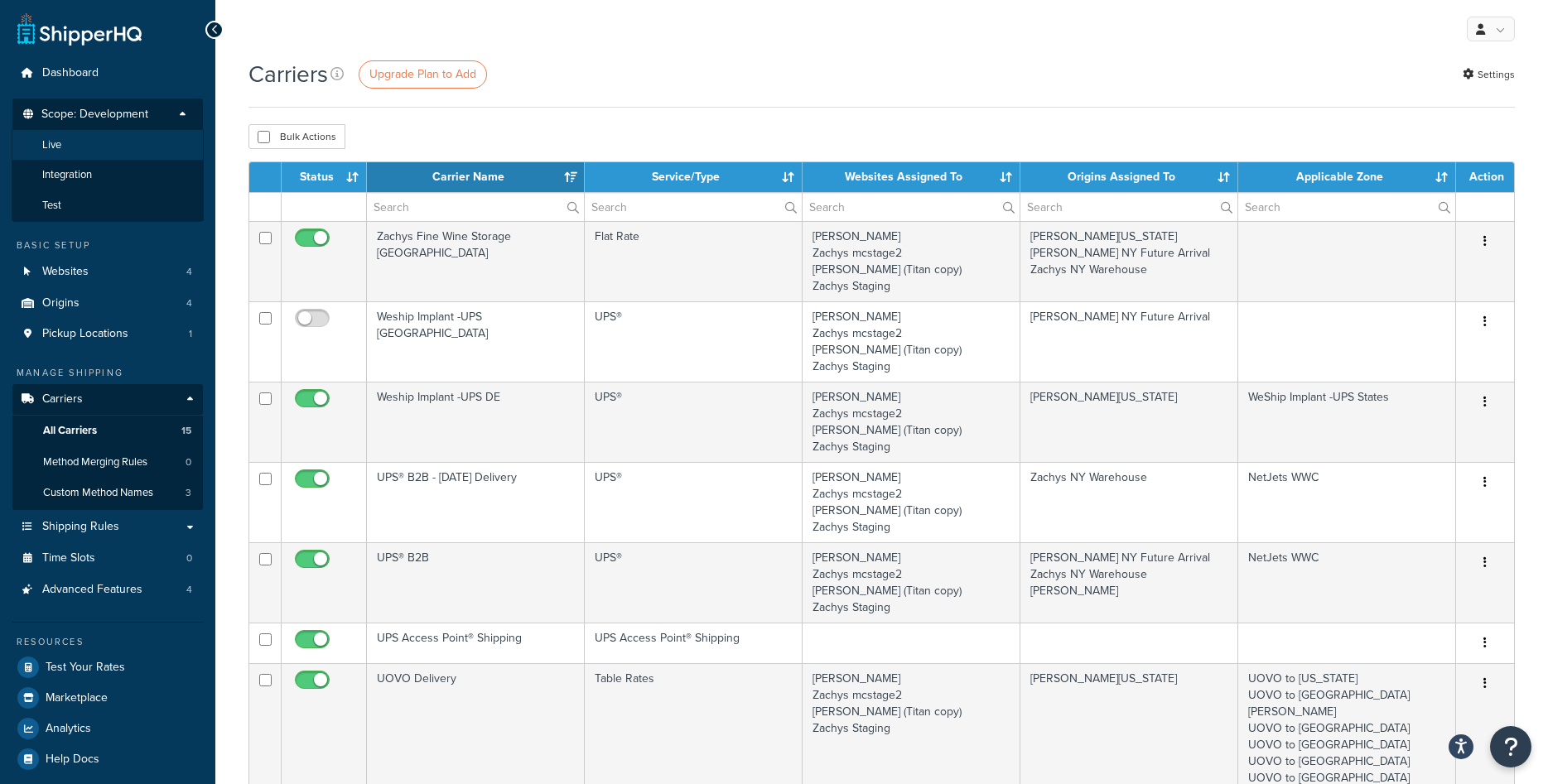
click at [94, 145] on li "Live" at bounding box center [108, 145] width 192 height 30
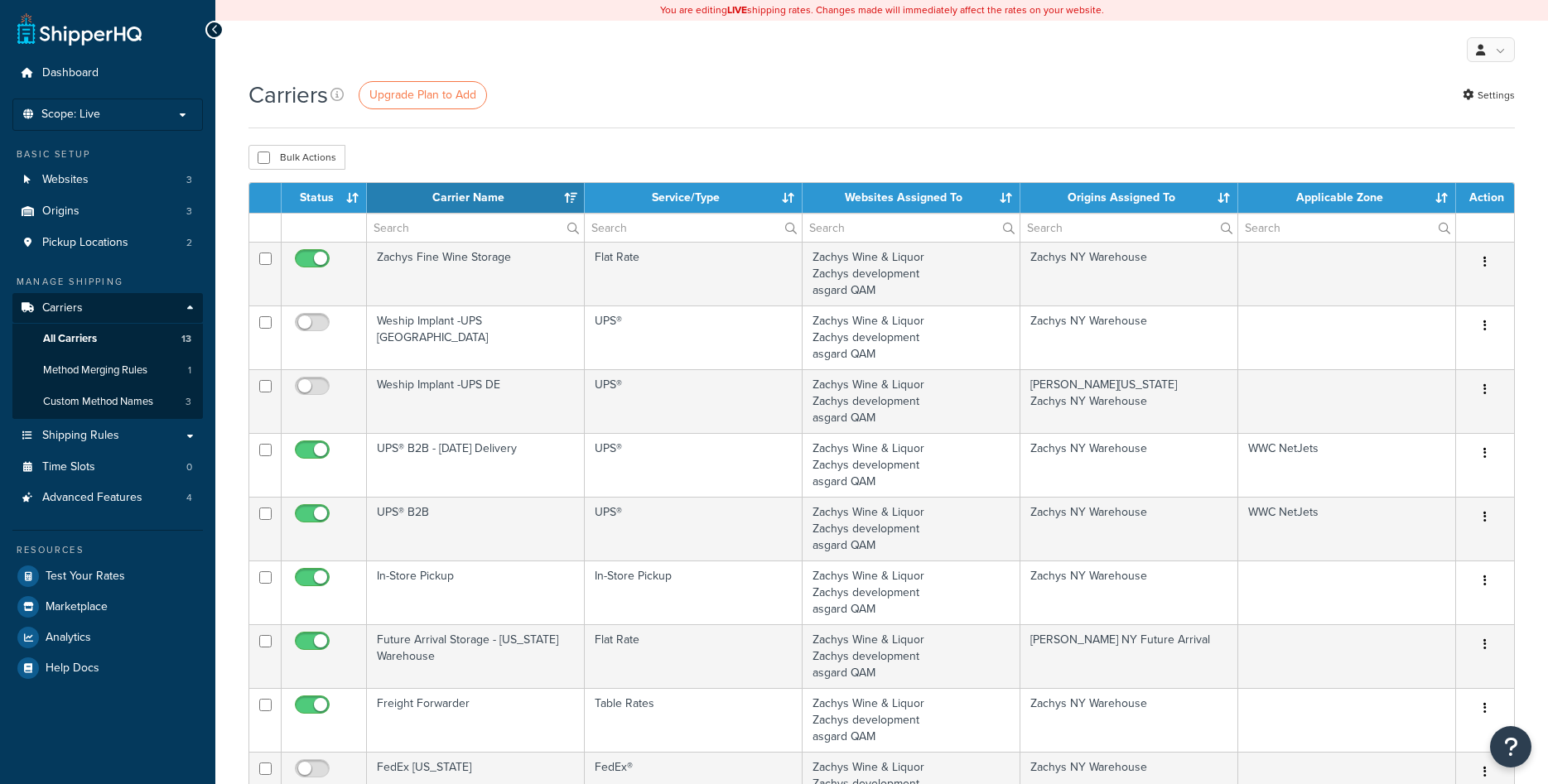
select select "15"
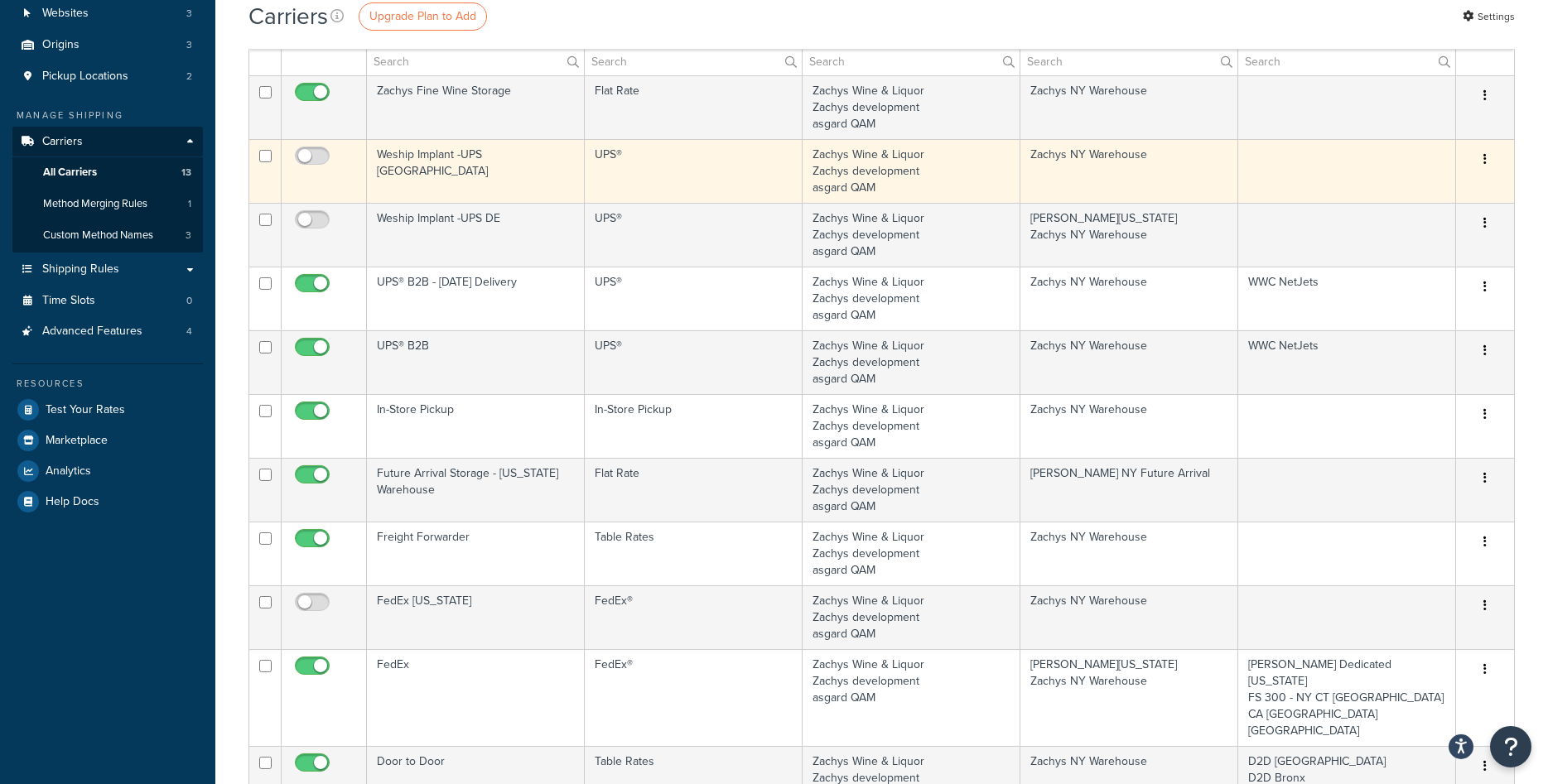
scroll to position [254, 0]
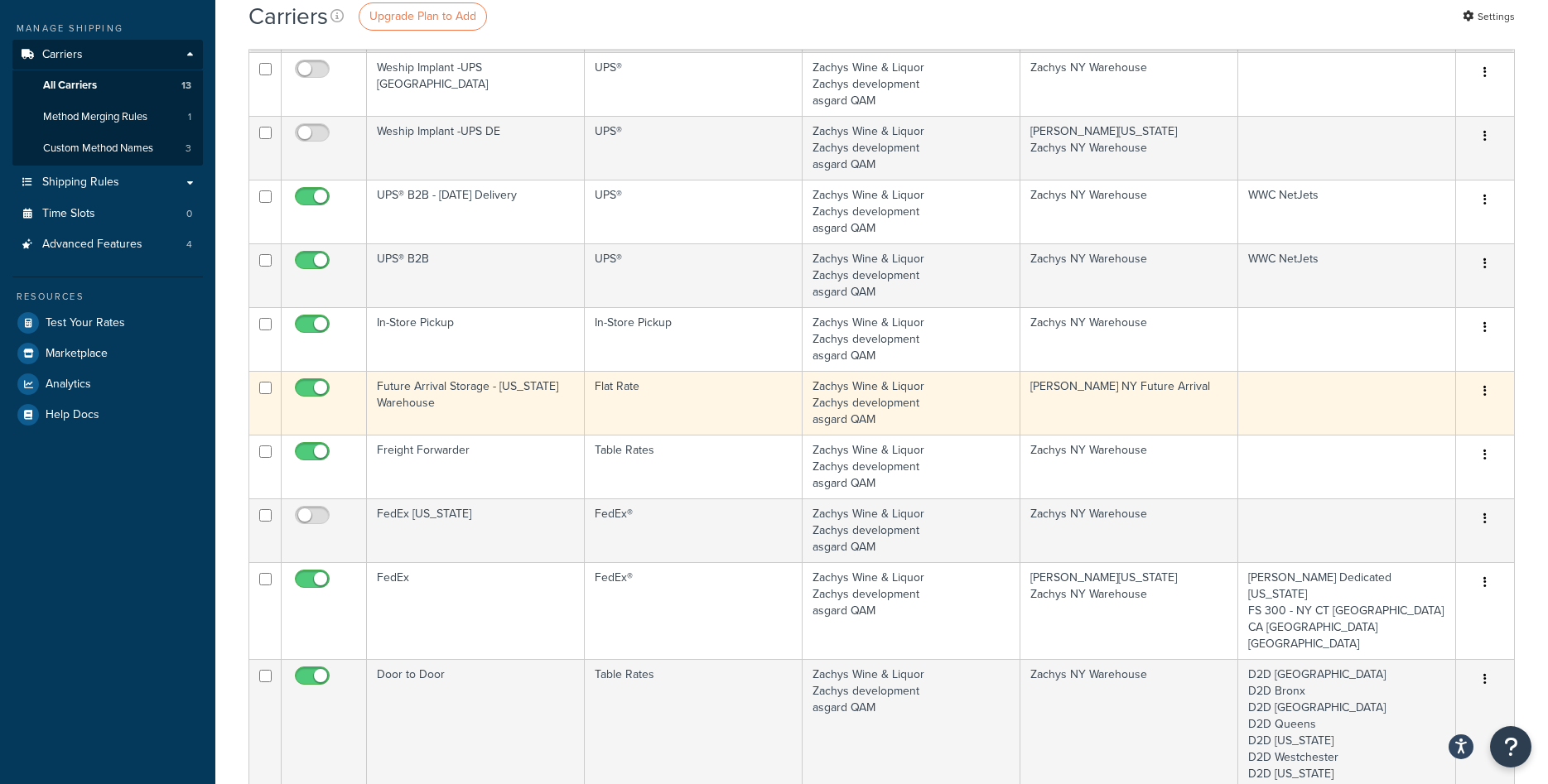
click at [1480, 392] on button "button" at bounding box center [1485, 392] width 23 height 26
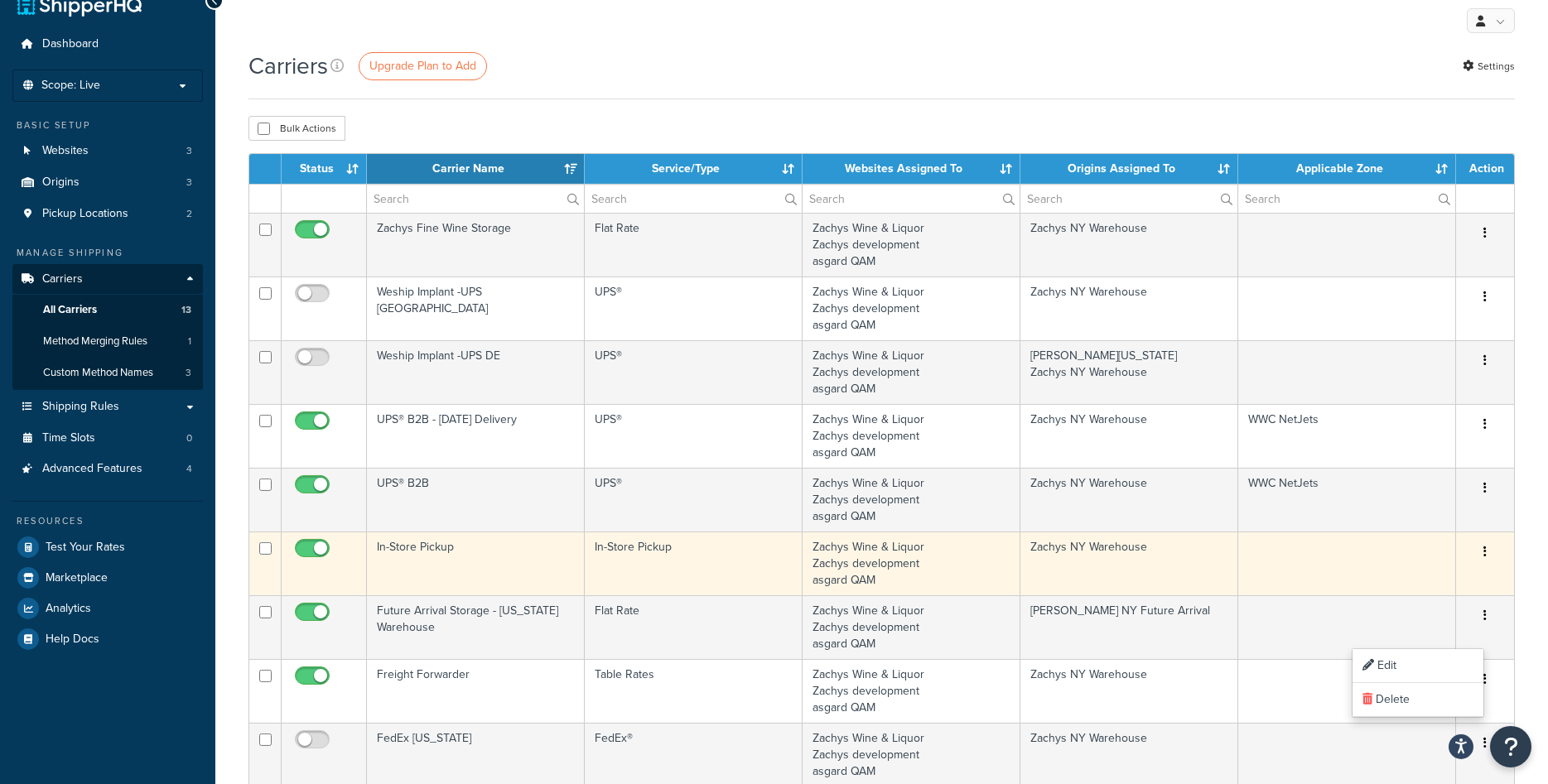
scroll to position [0, 0]
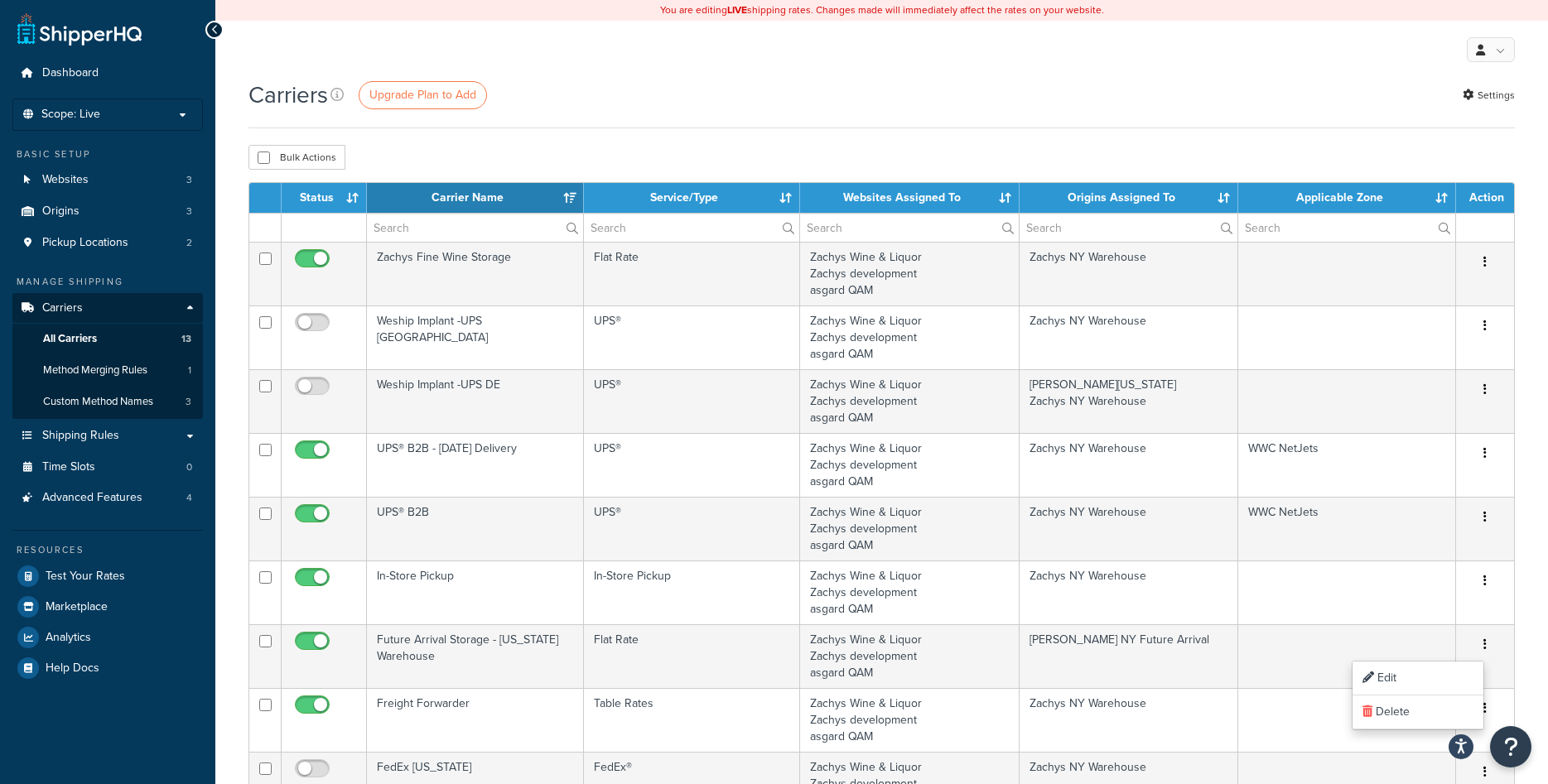
click at [523, 57] on div "My Profile Billing Global Settings Contact Us Logout" at bounding box center [881, 49] width 1333 height 58
click at [99, 491] on span "Advanced Features" at bounding box center [92, 498] width 100 height 14
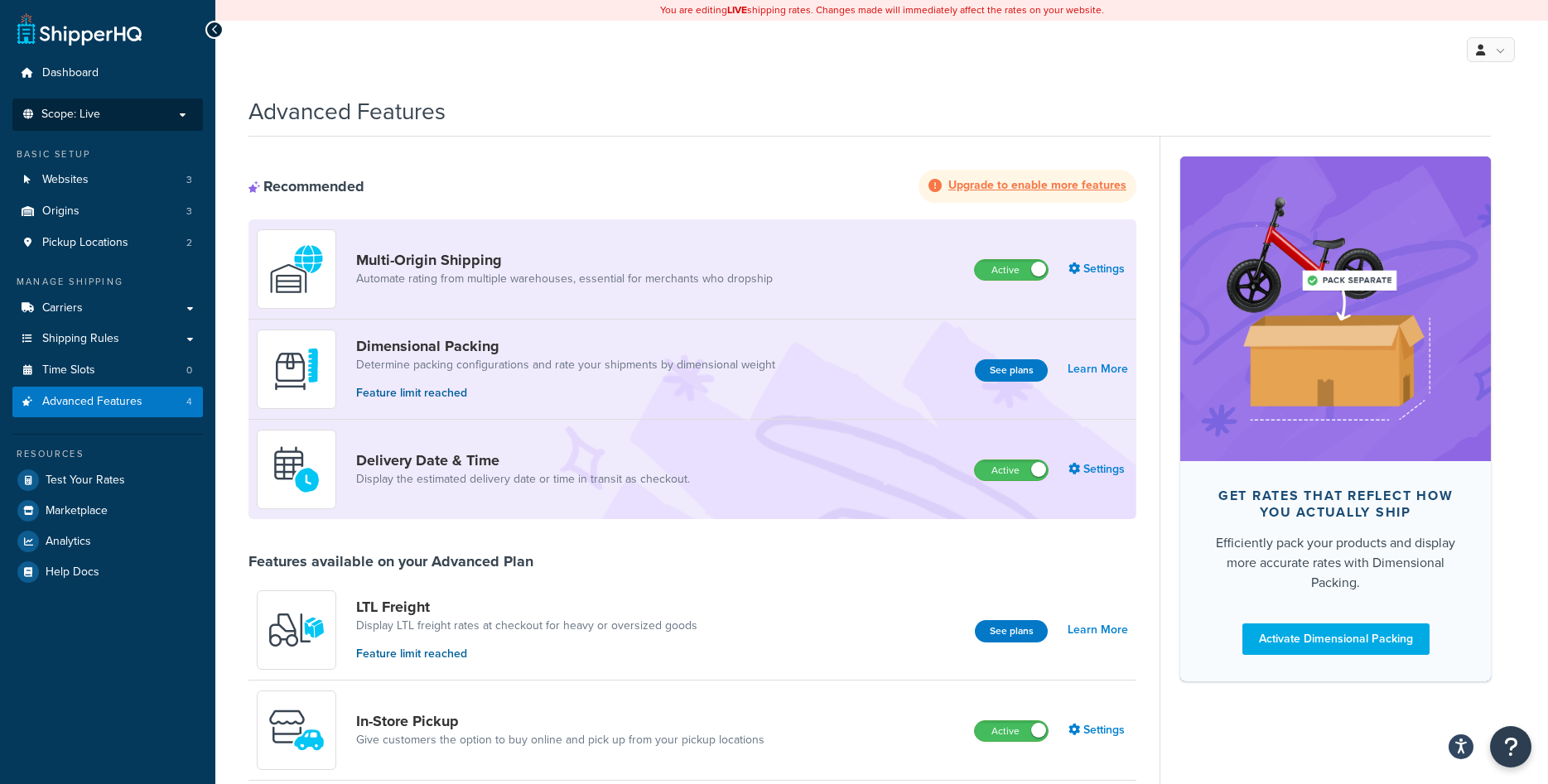
click at [184, 120] on p "Scope: Live" at bounding box center [107, 115] width 175 height 14
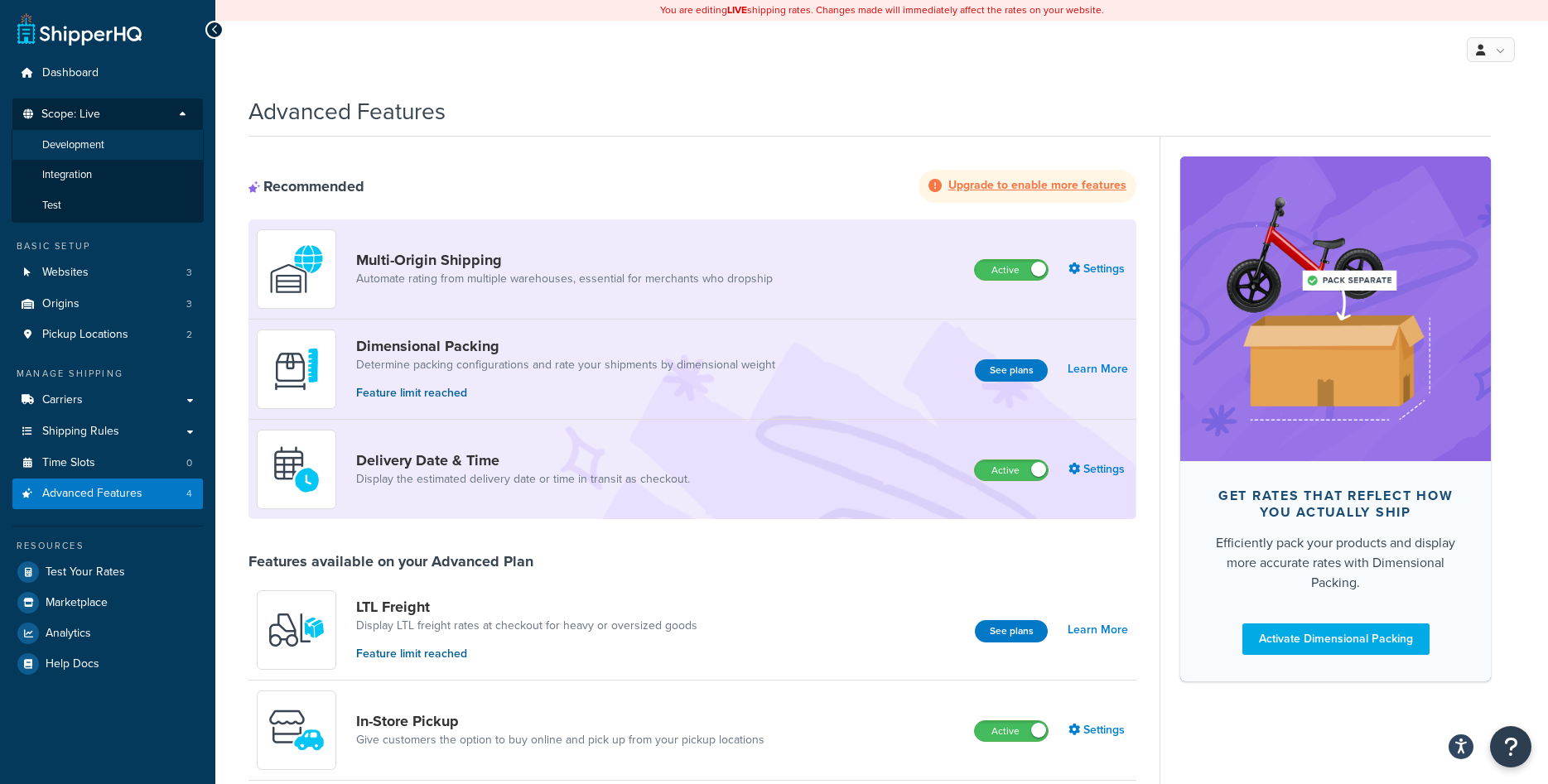
click at [148, 155] on li "Development" at bounding box center [108, 145] width 192 height 30
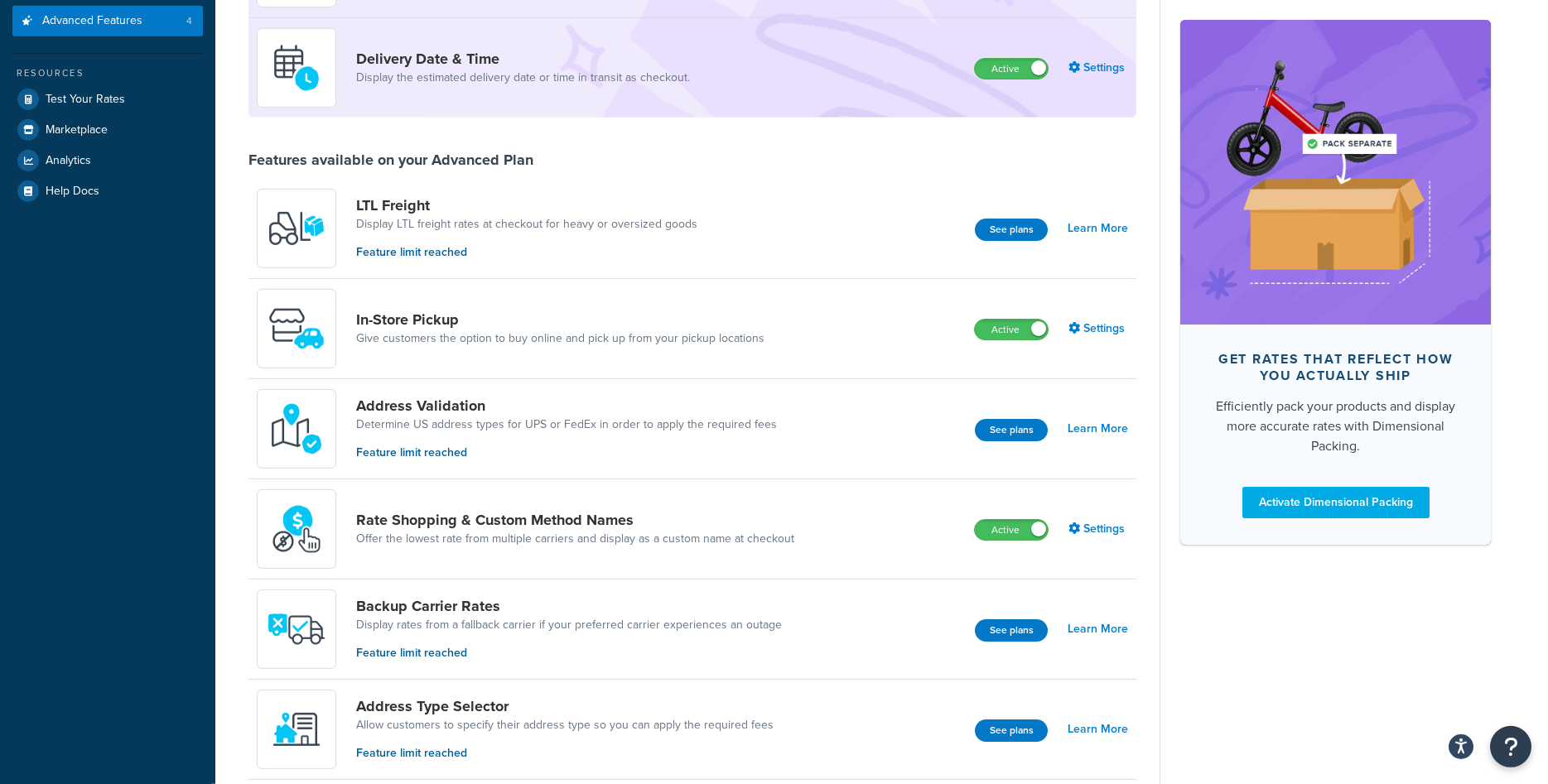
scroll to position [422, 0]
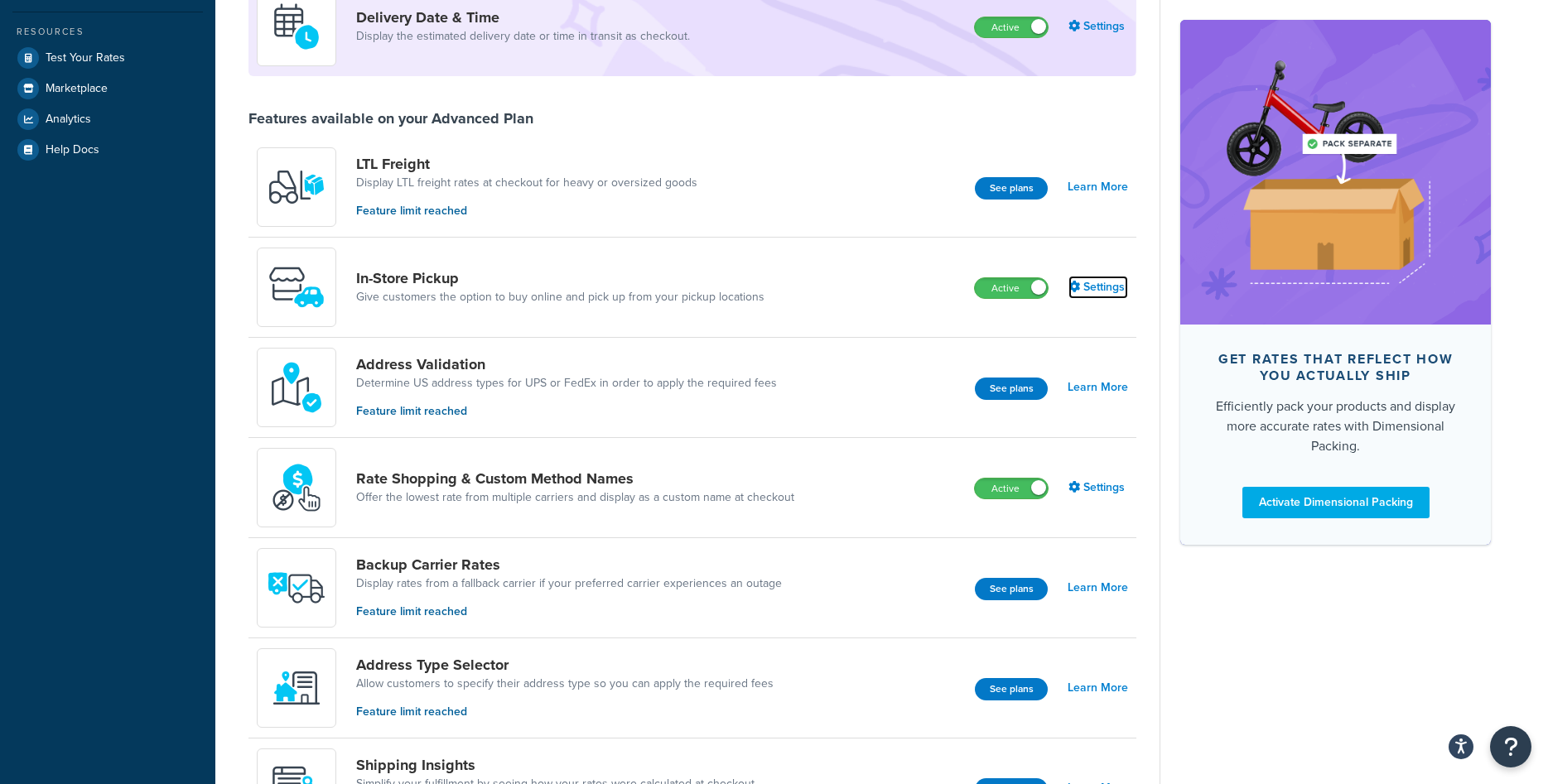
click at [1088, 290] on link "Settings" at bounding box center [1098, 288] width 60 height 23
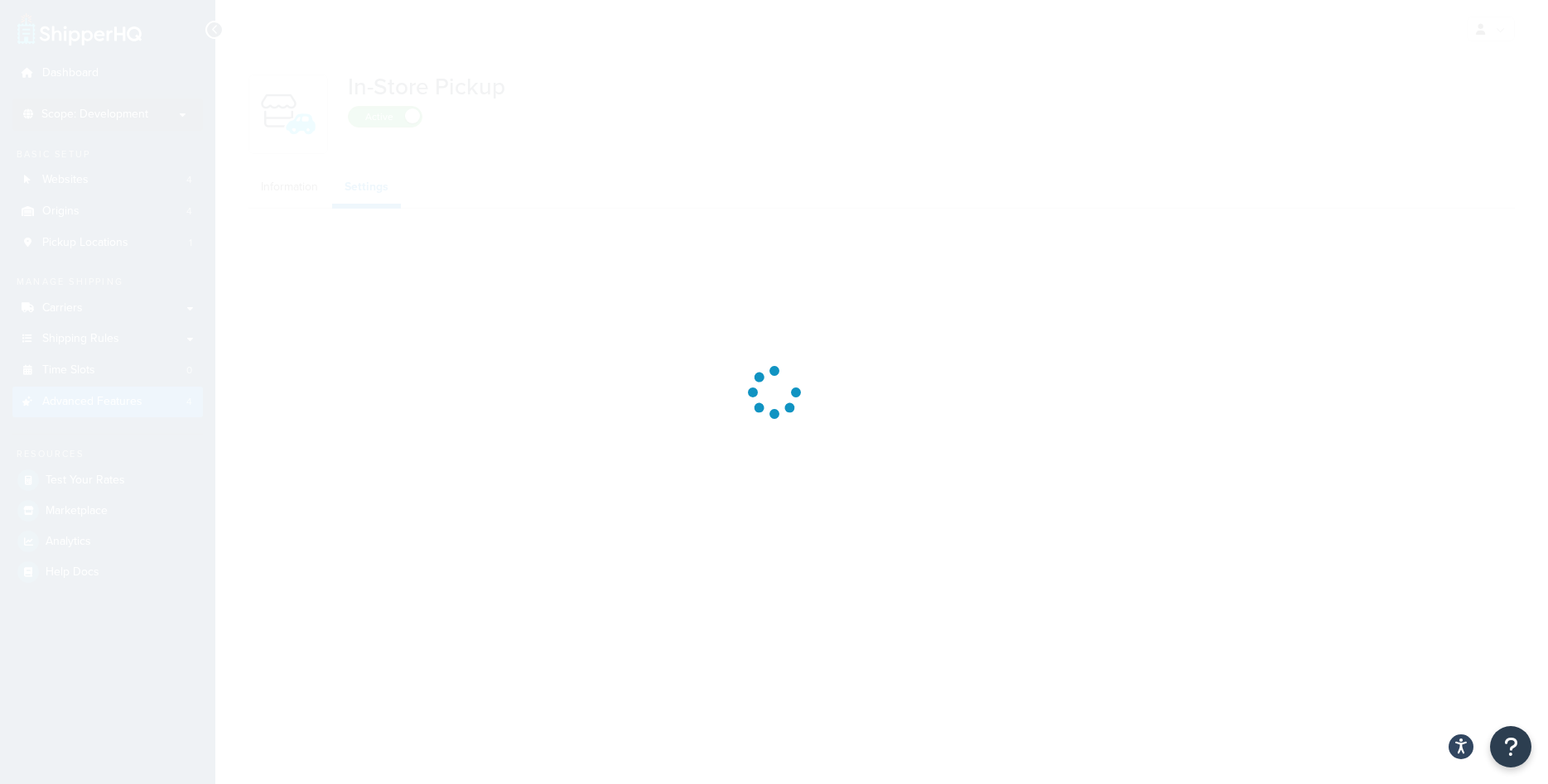
select select "inline"
select select "false"
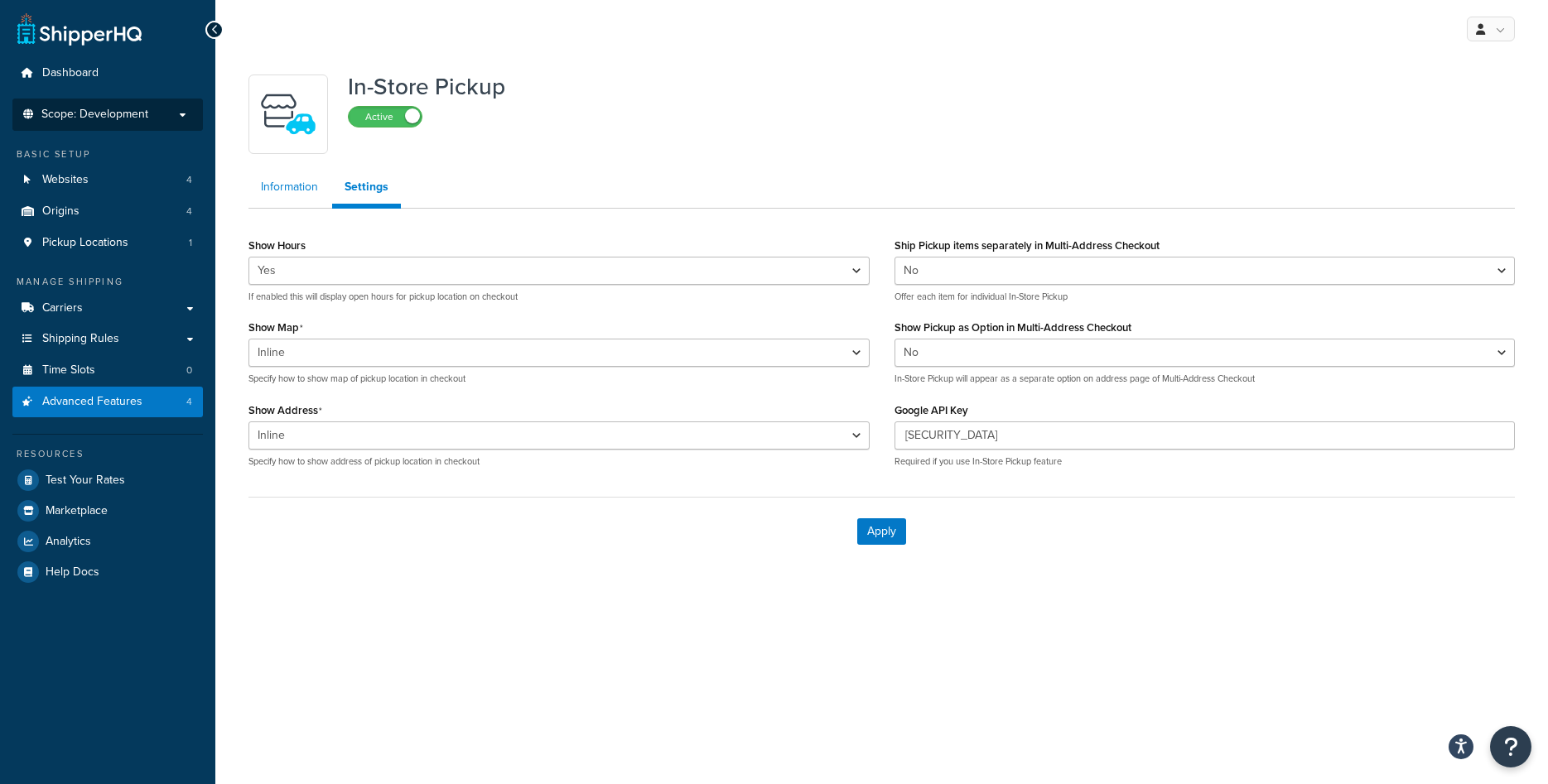
click at [282, 193] on link "Information" at bounding box center [290, 187] width 82 height 33
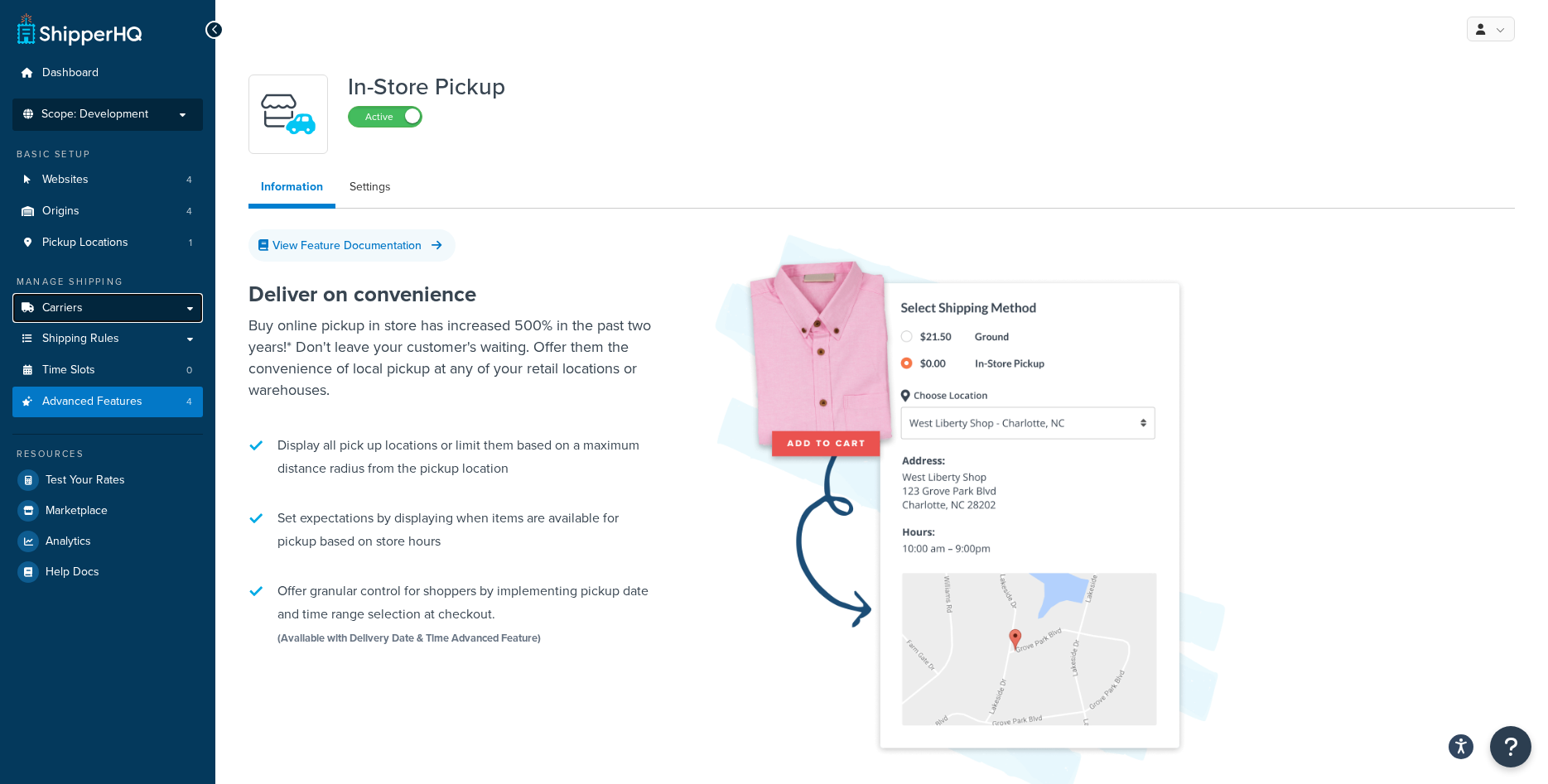
click at [90, 298] on link "Carriers" at bounding box center [108, 307] width 191 height 30
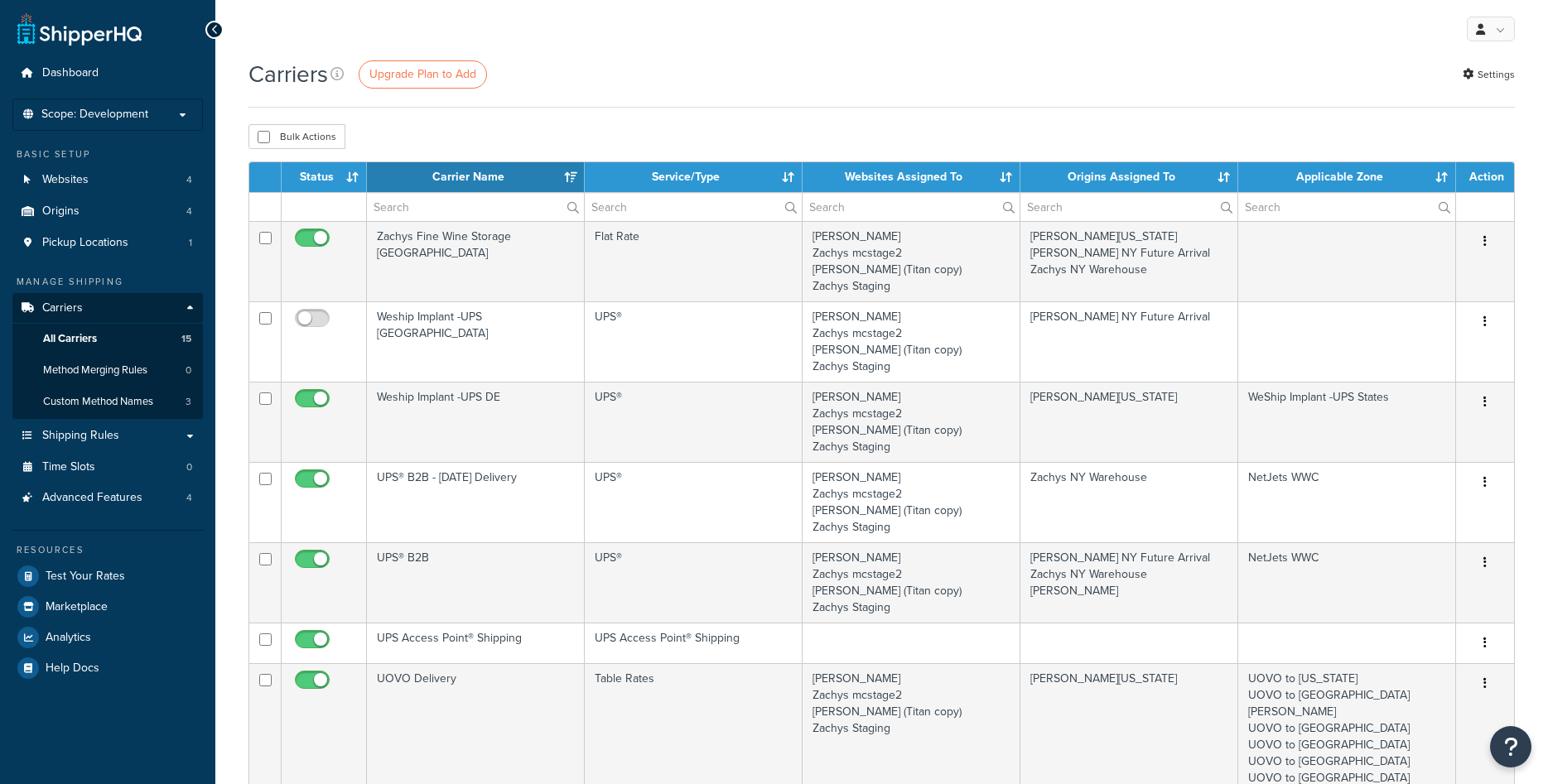
select select "15"
click at [94, 493] on span "Advanced Features" at bounding box center [92, 498] width 100 height 14
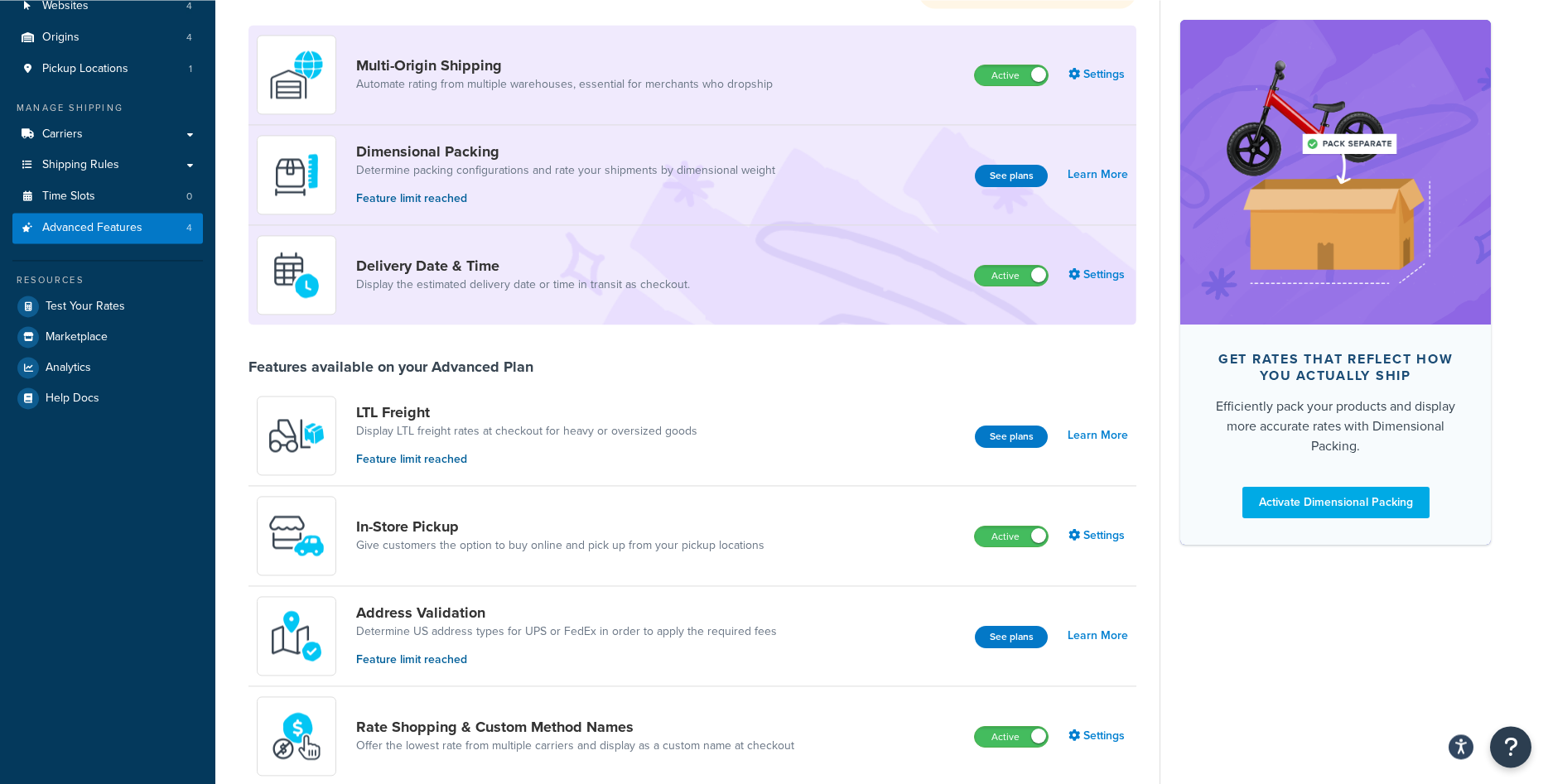
scroll to position [86, 0]
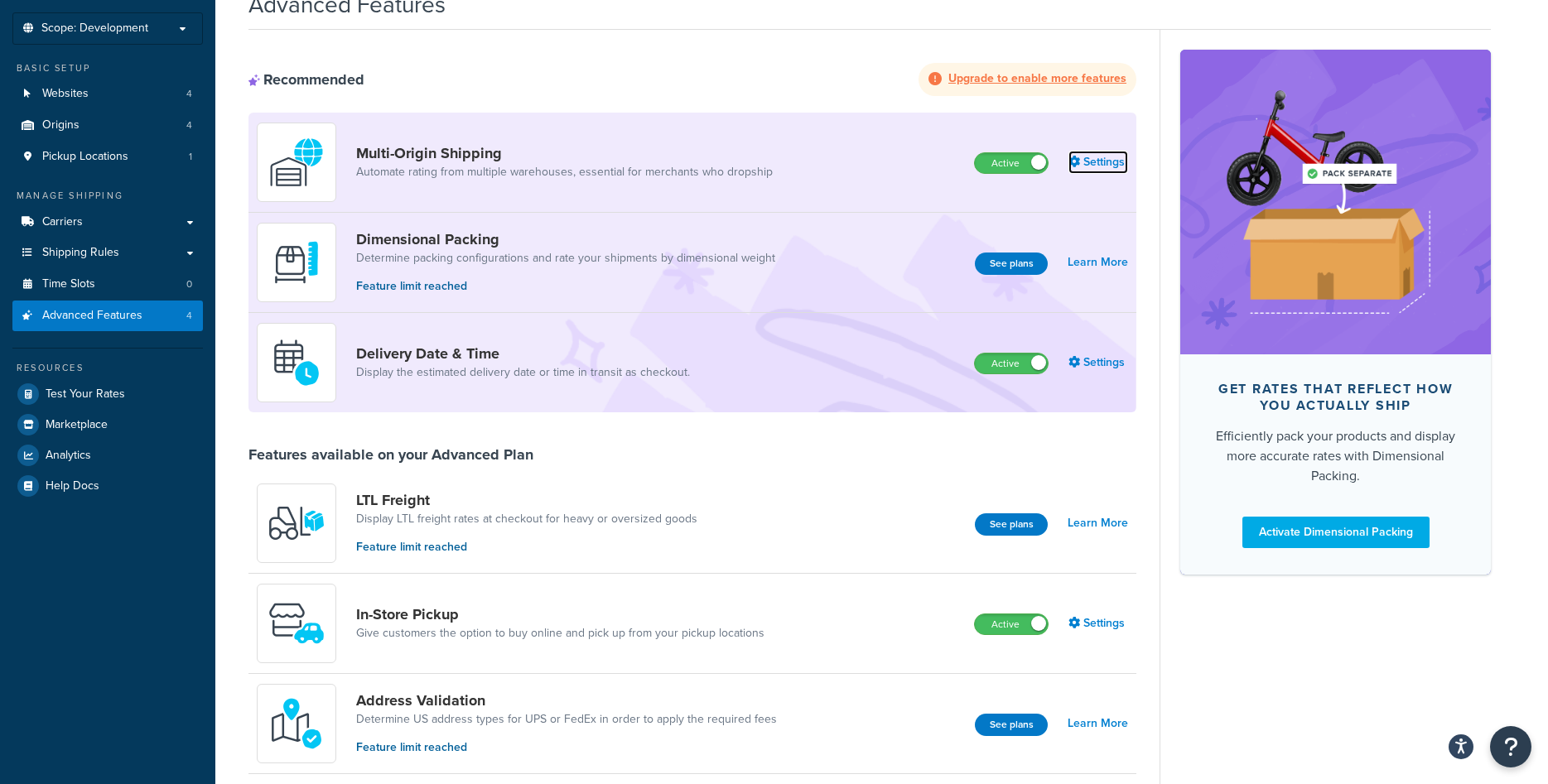
click at [1116, 161] on link "Settings" at bounding box center [1098, 162] width 60 height 23
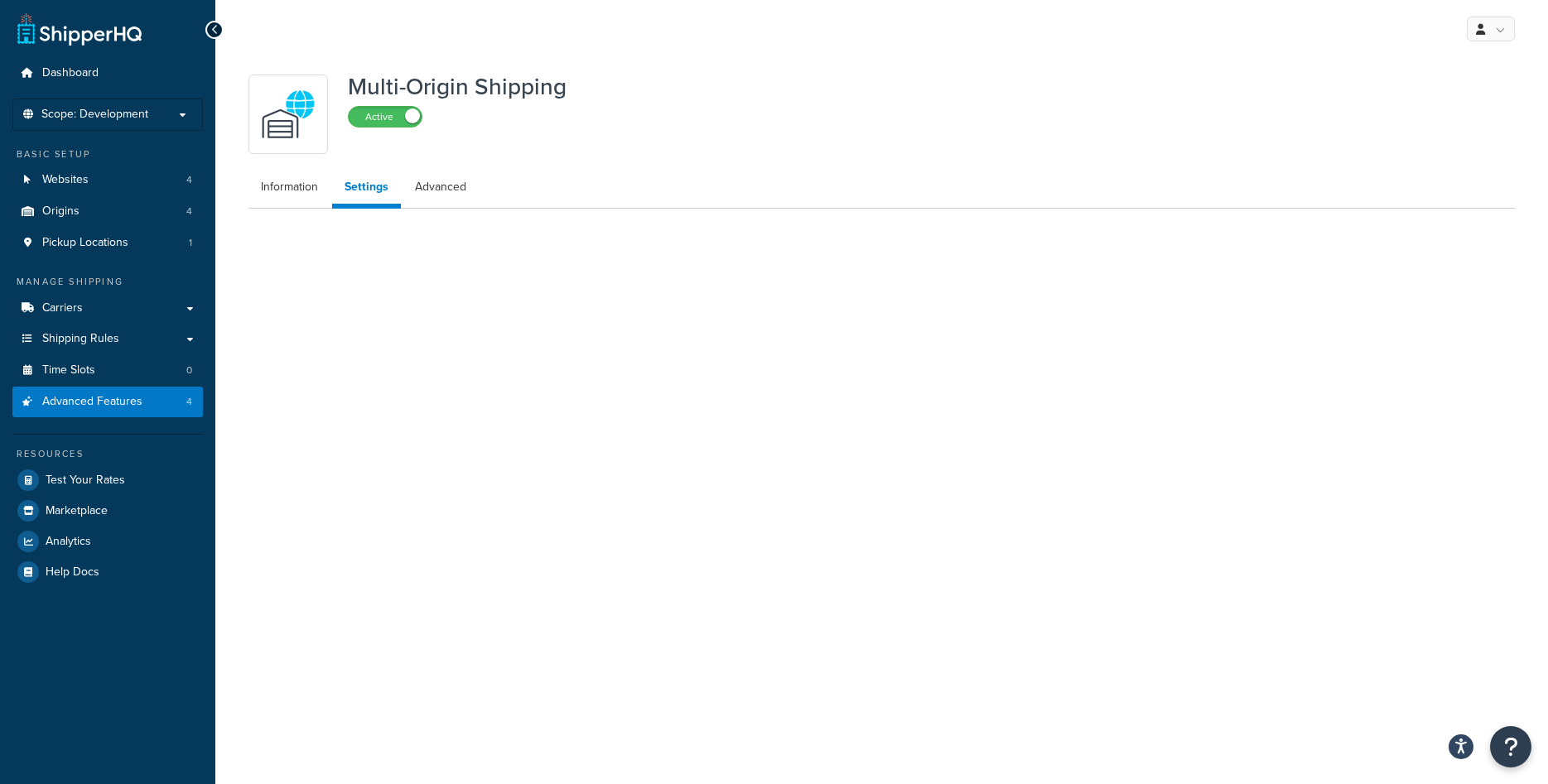
select select "false"
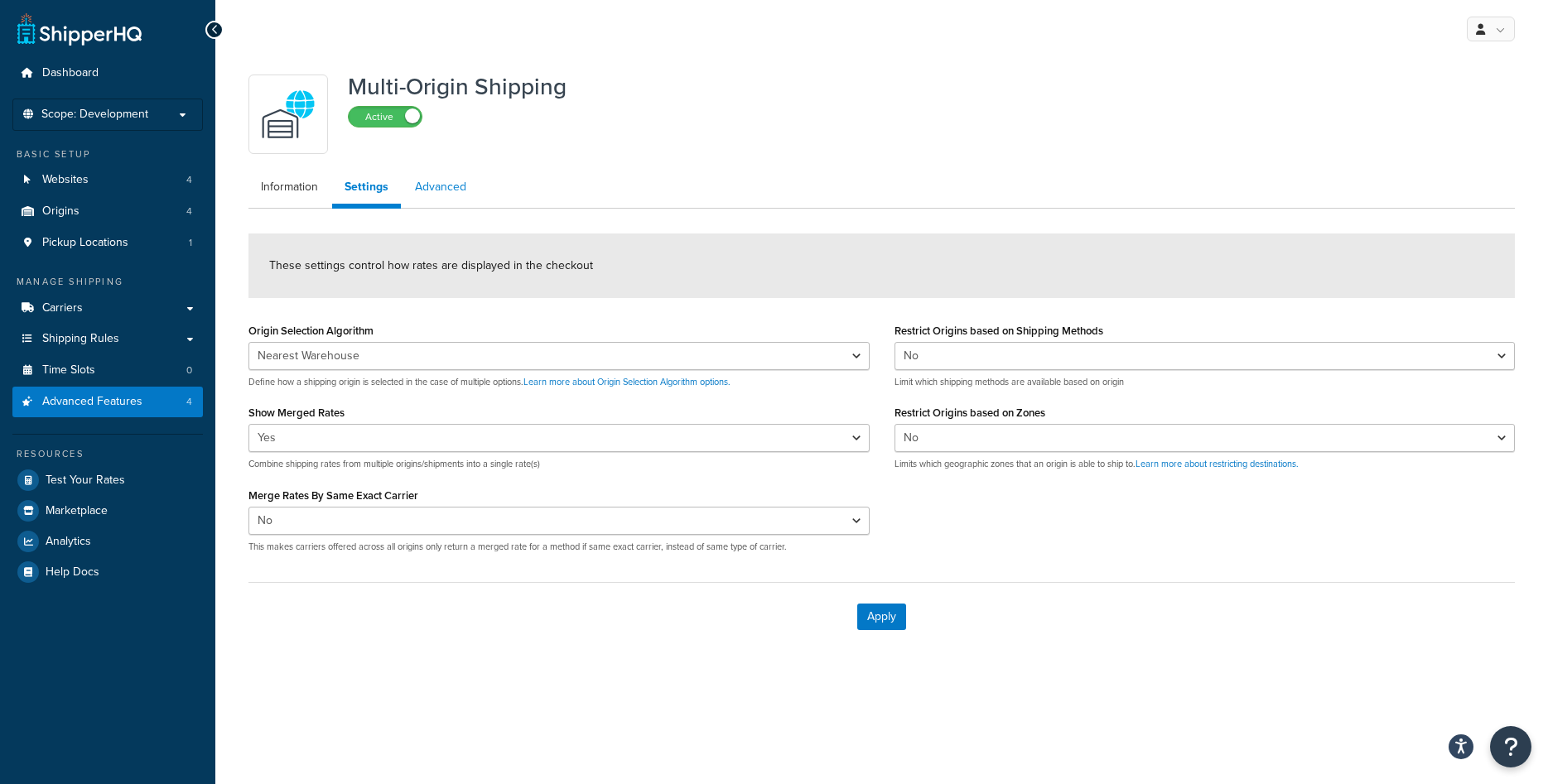
click at [468, 183] on link "Advanced" at bounding box center [441, 187] width 76 height 33
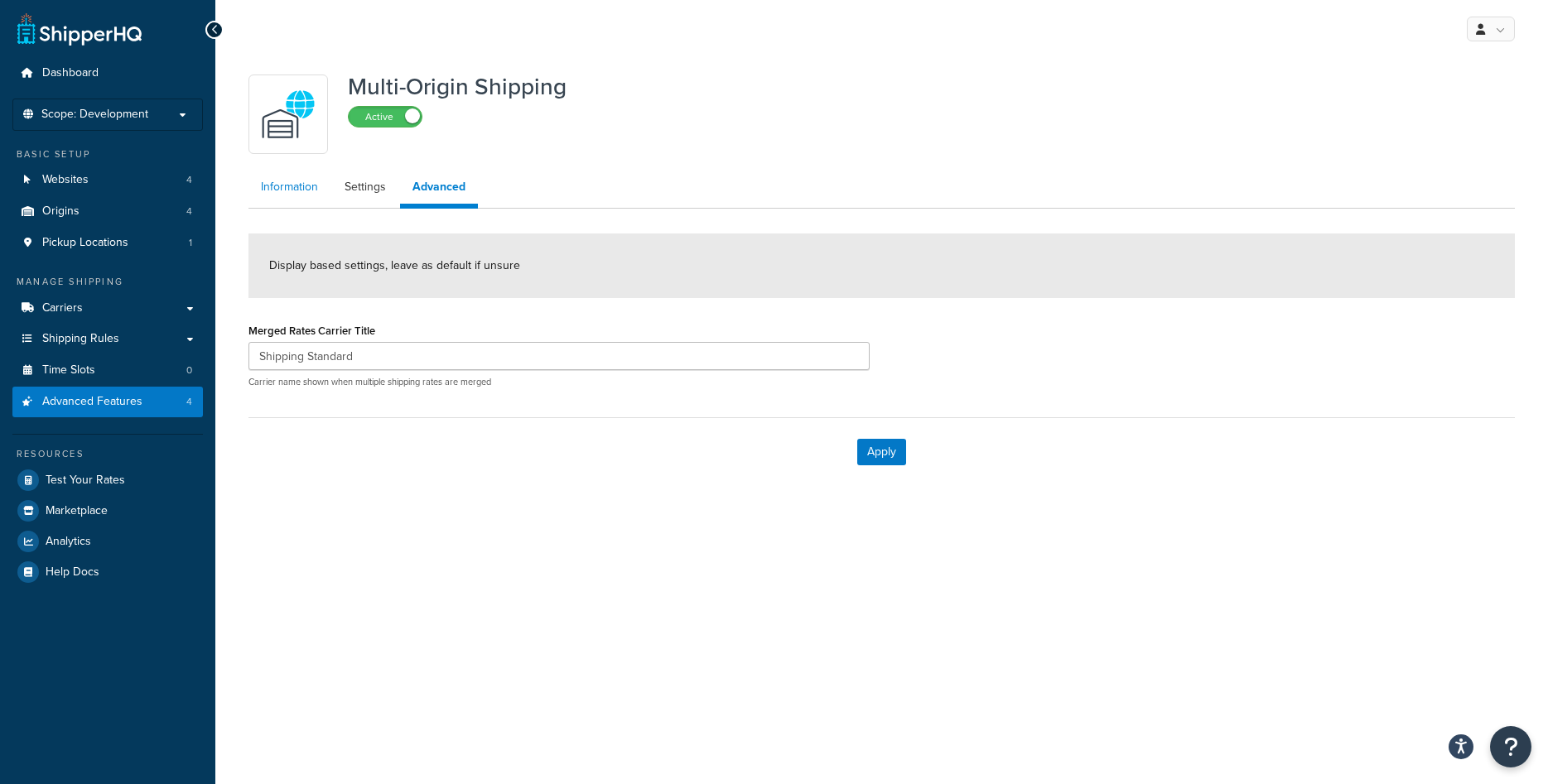
click at [314, 196] on link "Information" at bounding box center [290, 187] width 82 height 33
